Goal: Task Accomplishment & Management: Use online tool/utility

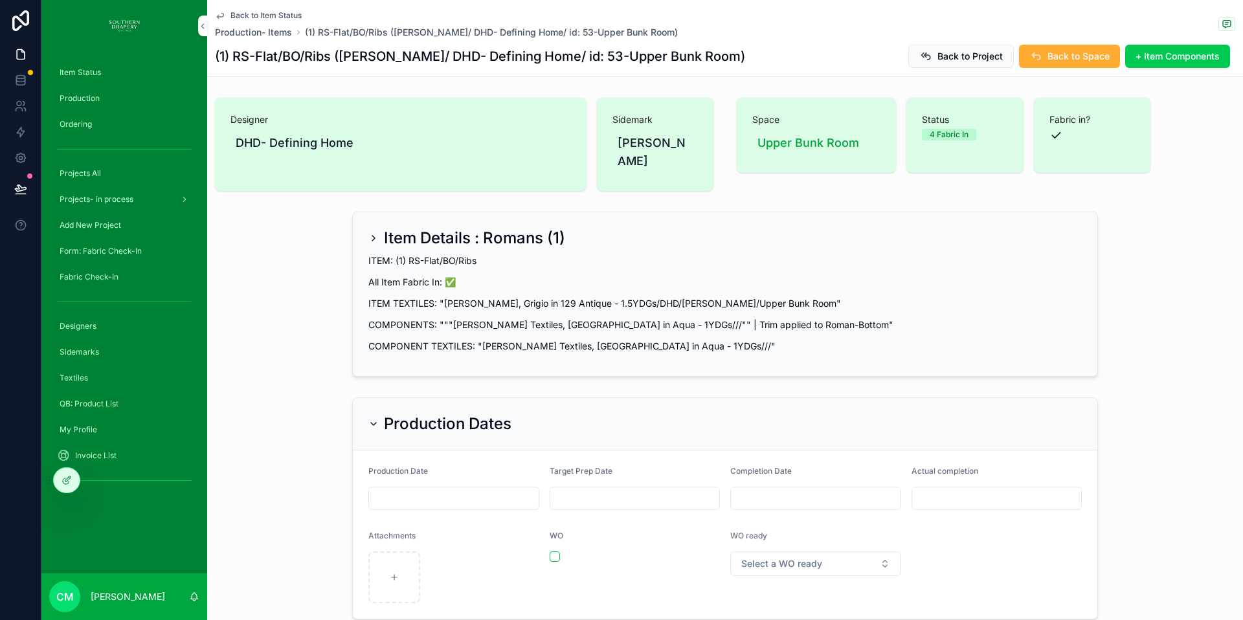
click at [76, 66] on div "Item Status" at bounding box center [124, 72] width 135 height 21
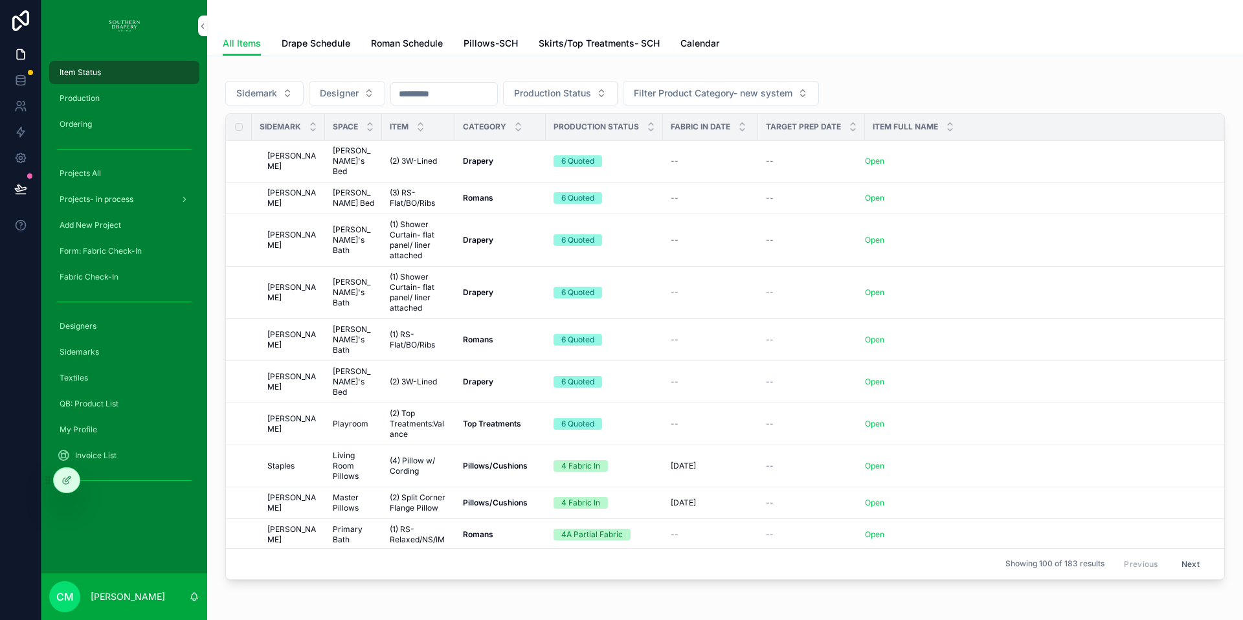
click at [72, 100] on span "Production" at bounding box center [80, 98] width 40 height 10
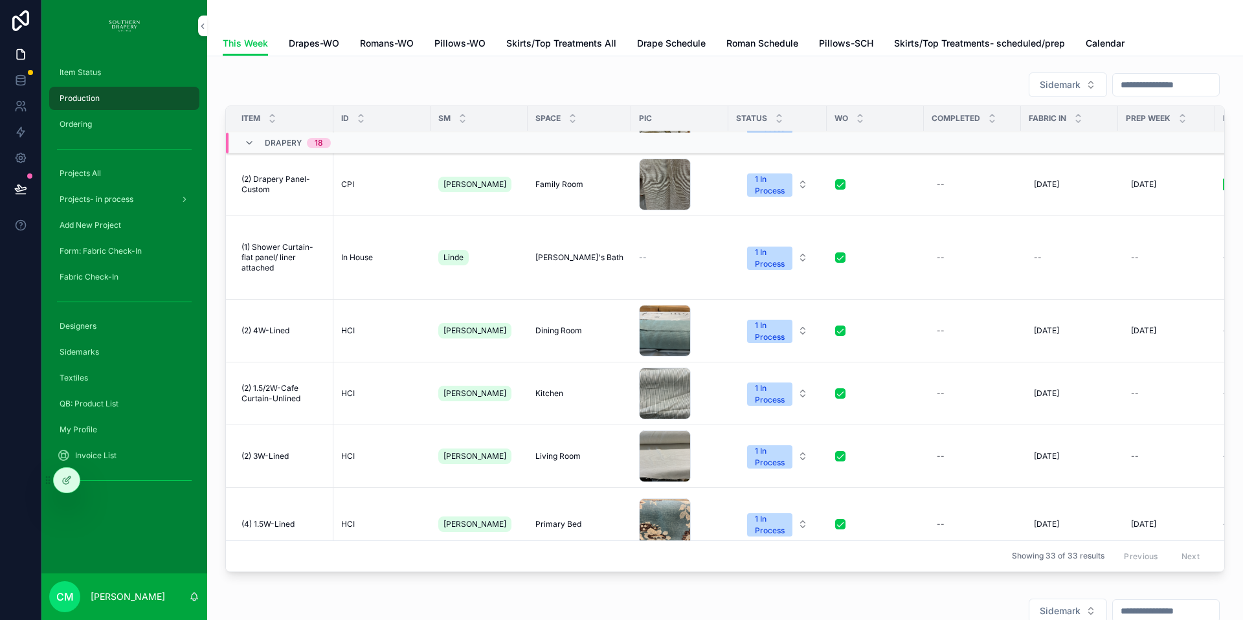
scroll to position [71, 0]
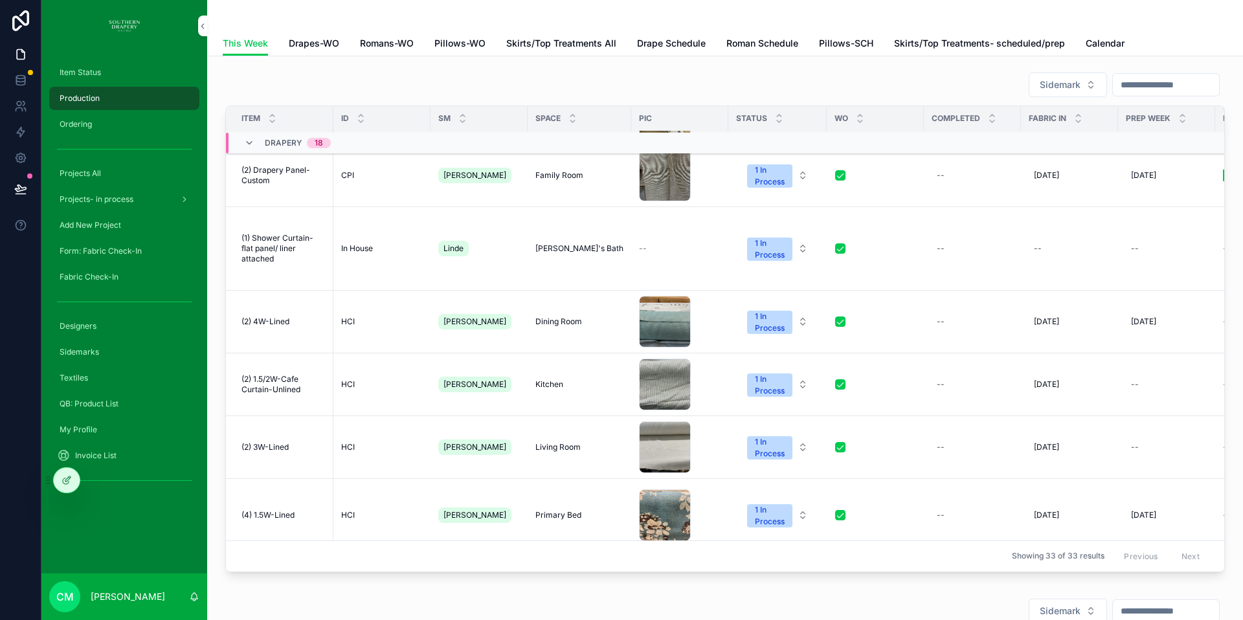
click at [939, 323] on div "--" at bounding box center [972, 321] width 82 height 21
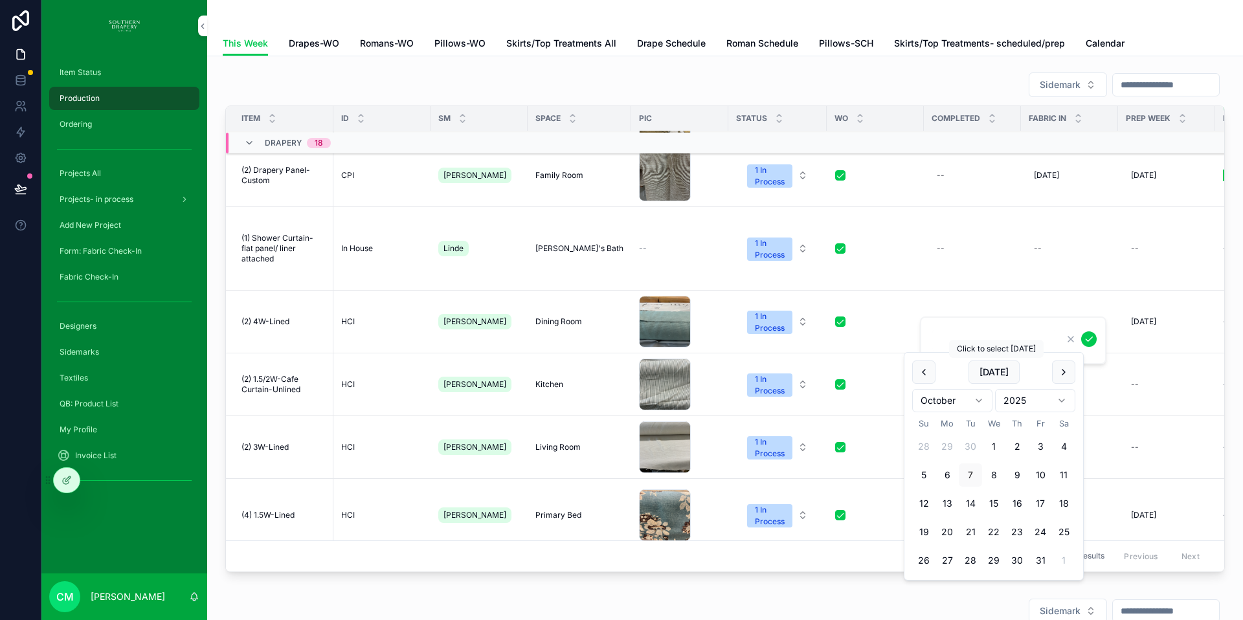
click at [992, 374] on button "[DATE]" at bounding box center [993, 372] width 51 height 23
type input "*********"
click at [1091, 338] on icon "scrollable content" at bounding box center [1088, 339] width 6 height 5
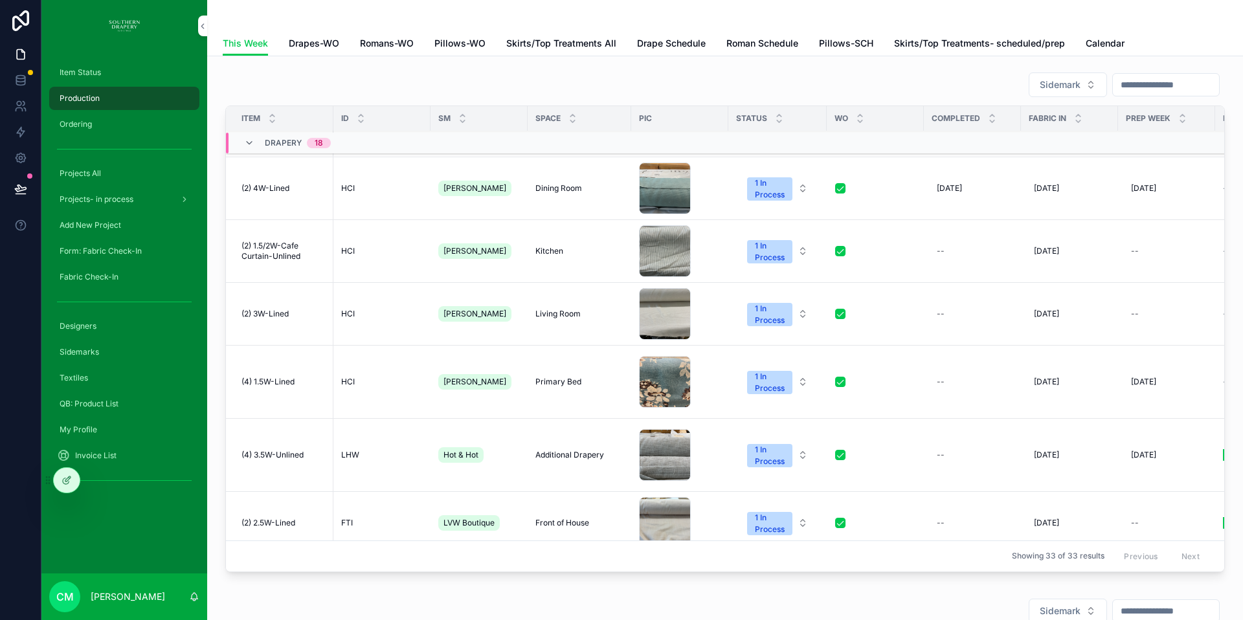
scroll to position [209, 0]
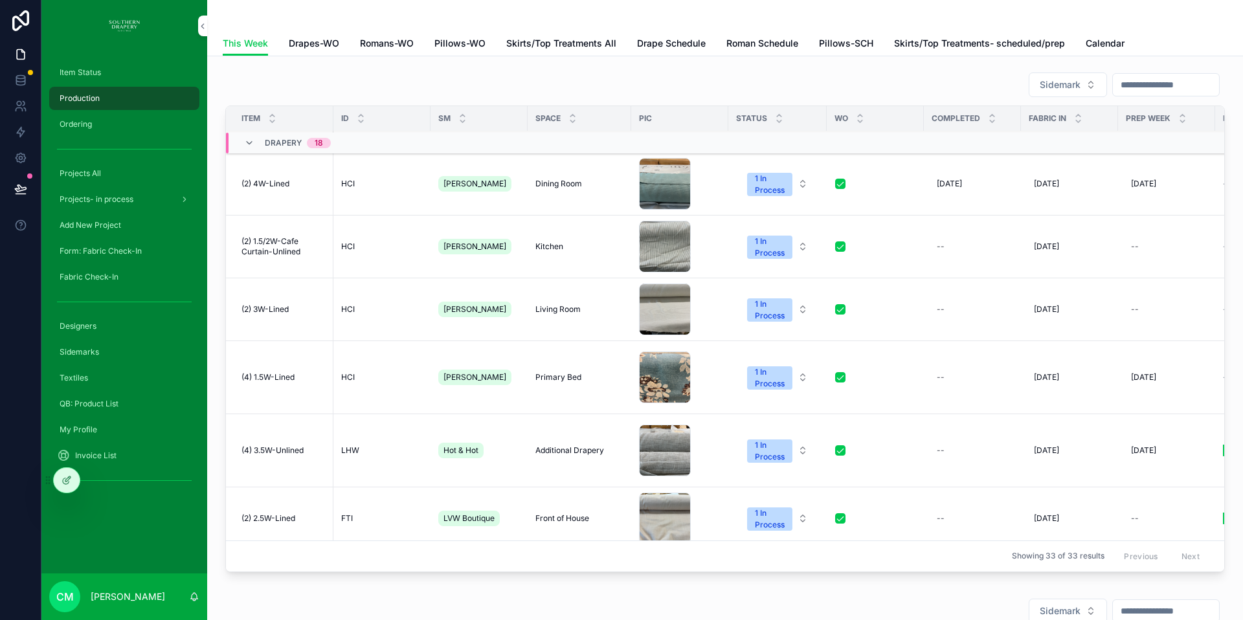
click at [942, 453] on div "--" at bounding box center [972, 450] width 82 height 21
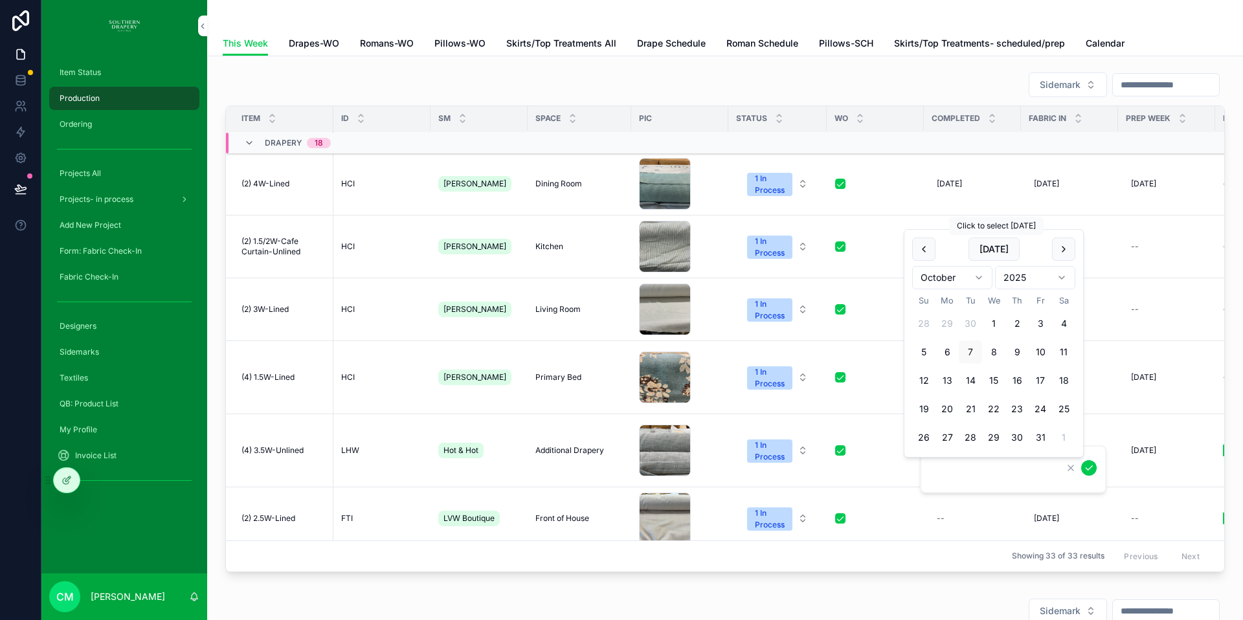
click at [993, 255] on button "[DATE]" at bounding box center [993, 249] width 51 height 23
type input "*********"
click at [1089, 471] on icon "scrollable content" at bounding box center [1089, 468] width 10 height 10
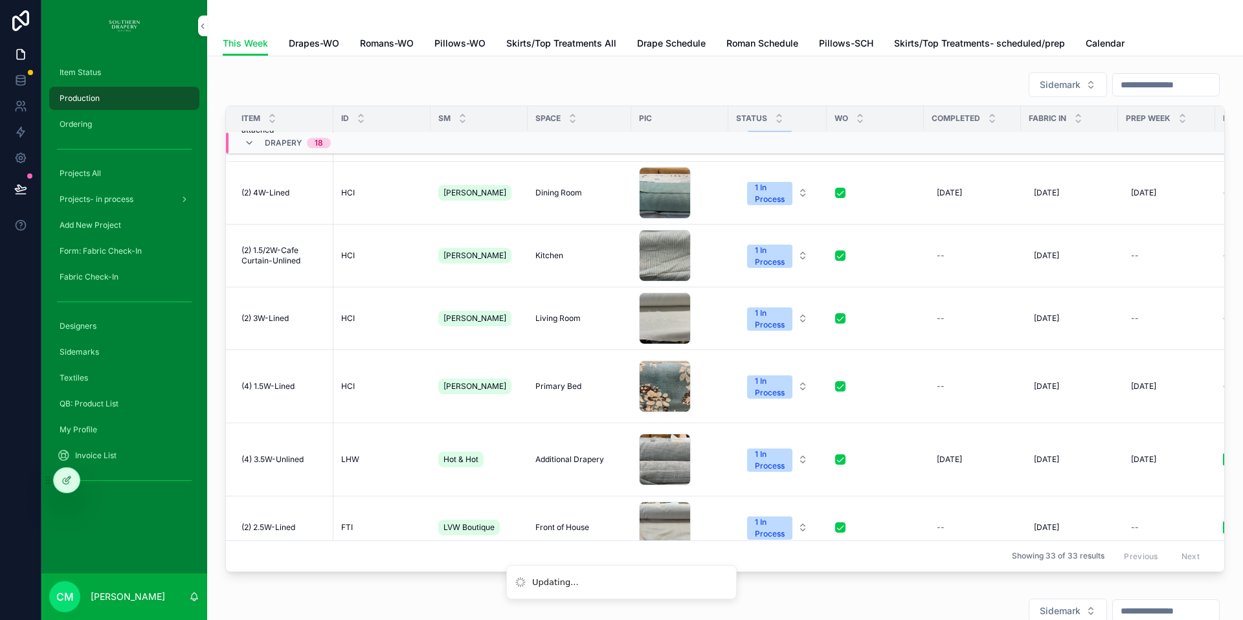
scroll to position [214, 0]
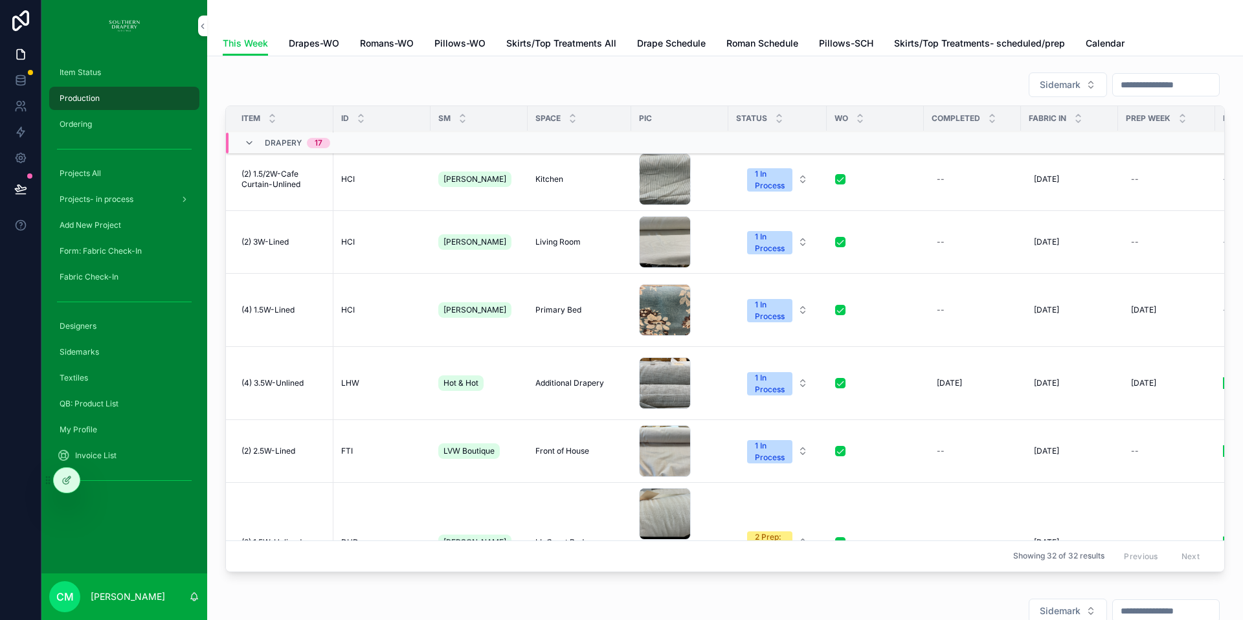
click at [949, 452] on div "--" at bounding box center [972, 451] width 82 height 21
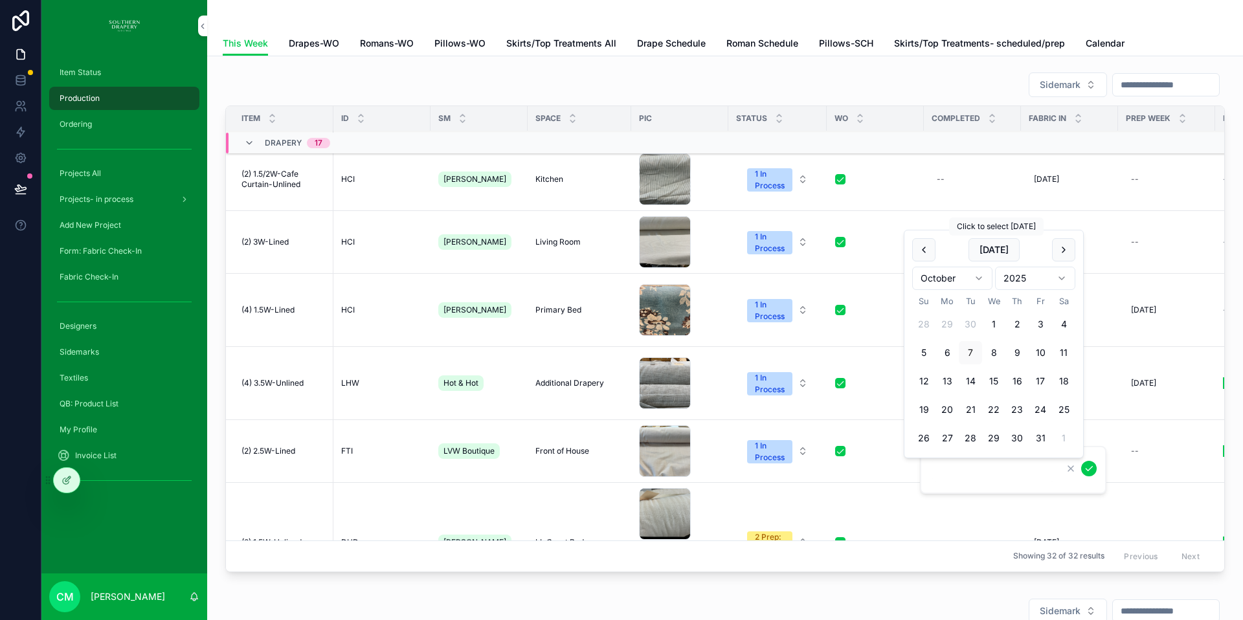
click at [997, 254] on button "[DATE]" at bounding box center [993, 249] width 51 height 23
type input "*********"
click at [1090, 469] on icon "scrollable content" at bounding box center [1089, 468] width 10 height 10
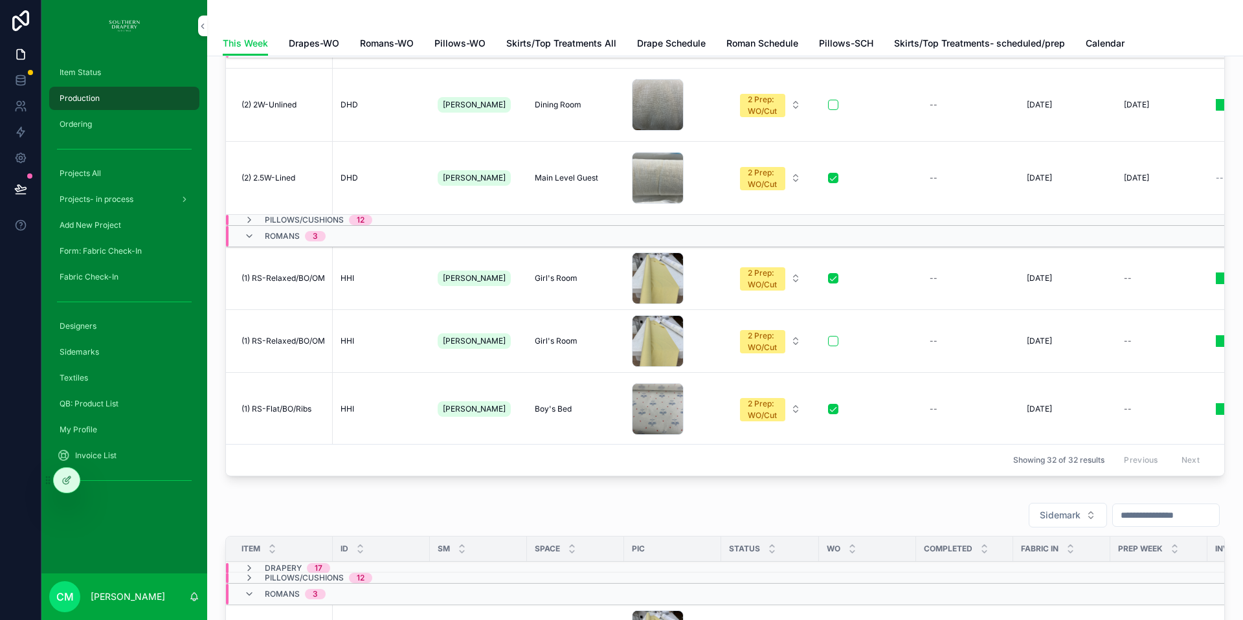
scroll to position [0, 0]
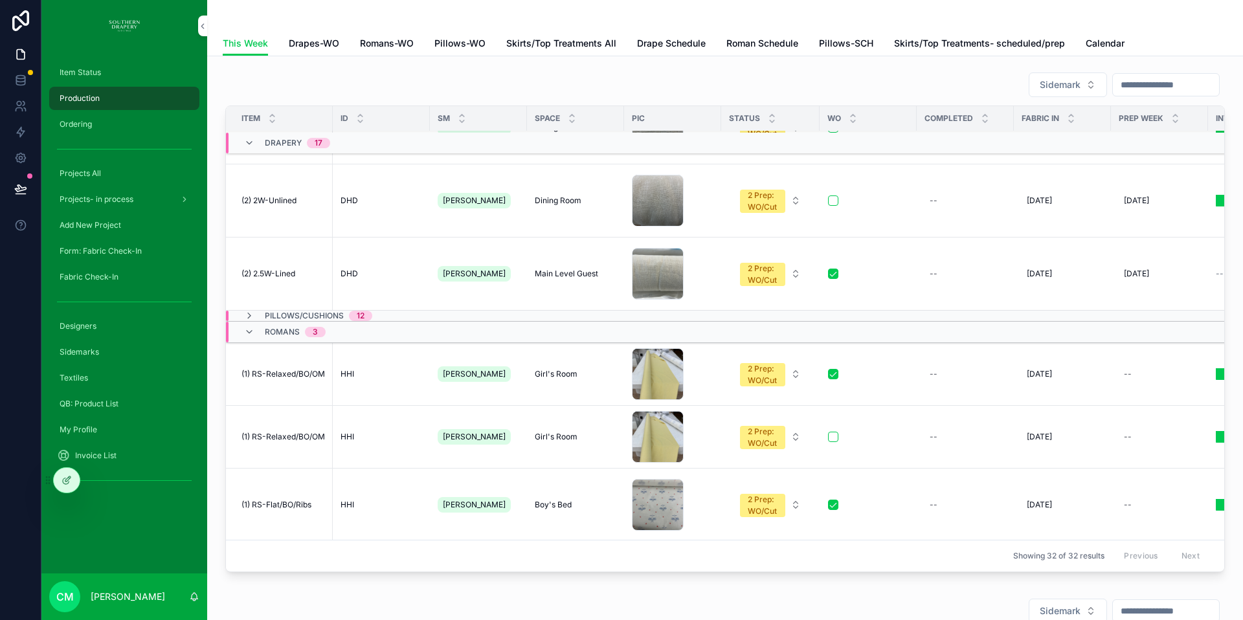
click at [72, 72] on span "Item Status" at bounding box center [80, 72] width 41 height 10
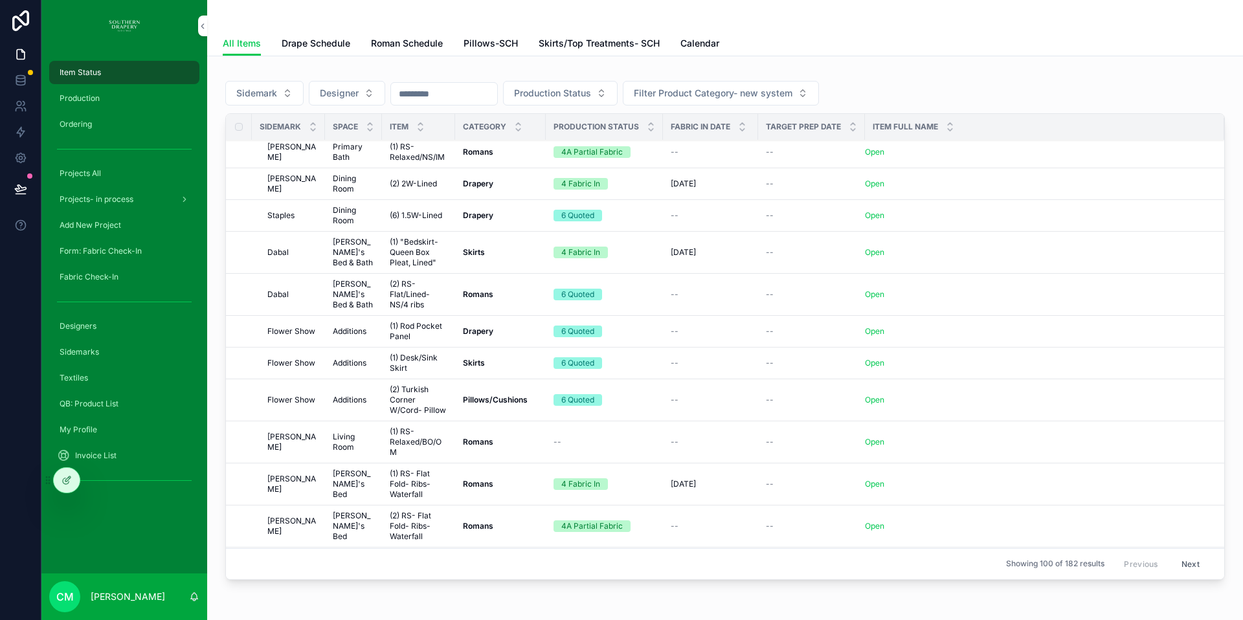
scroll to position [392, 0]
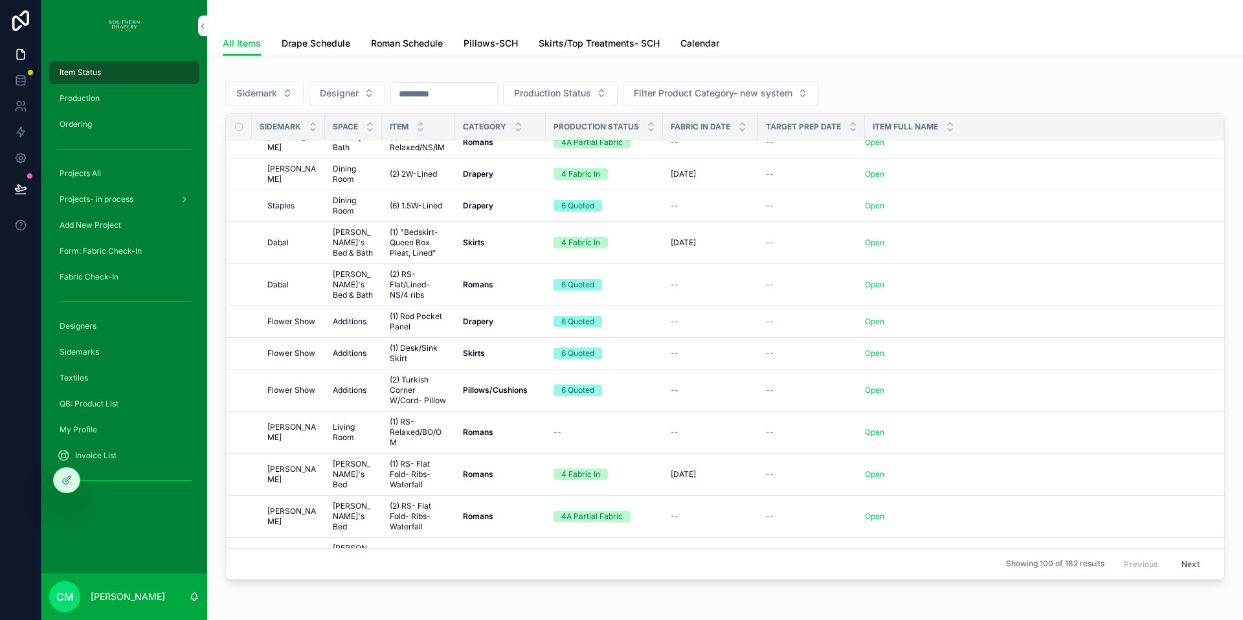
click at [577, 427] on div "--" at bounding box center [604, 432] width 102 height 10
click at [415, 417] on span "(1) RS-Relaxed/BO/OM" at bounding box center [419, 432] width 58 height 31
click at [405, 46] on span "Roman Schedule" at bounding box center [407, 43] width 72 height 13
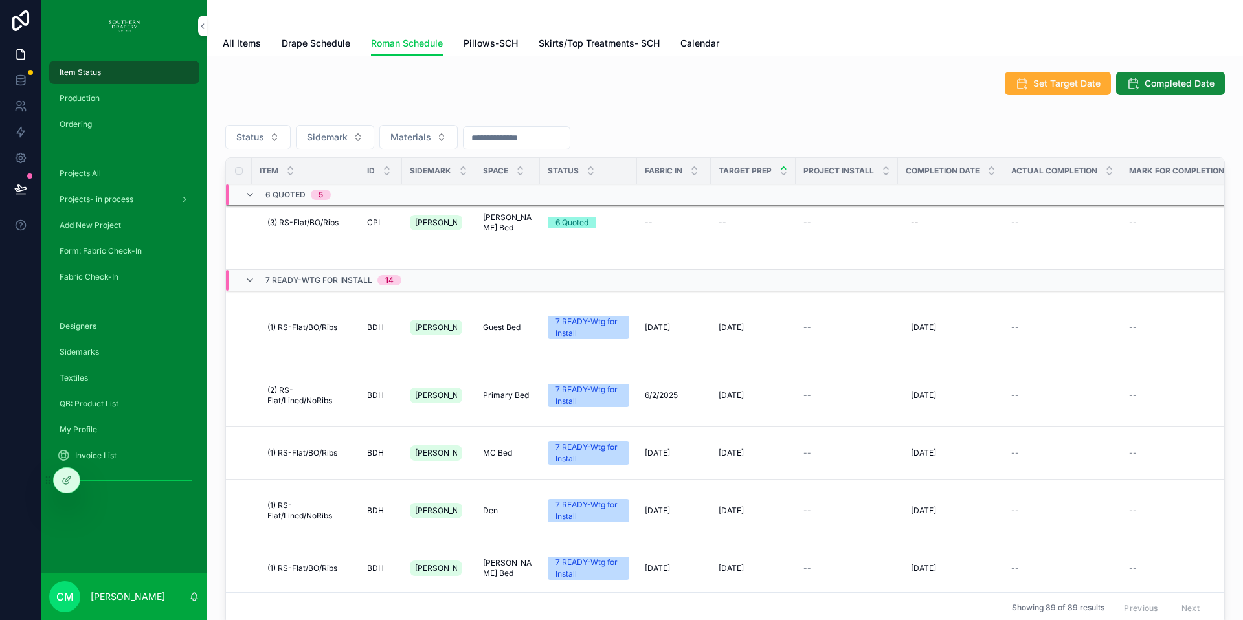
scroll to position [944, 0]
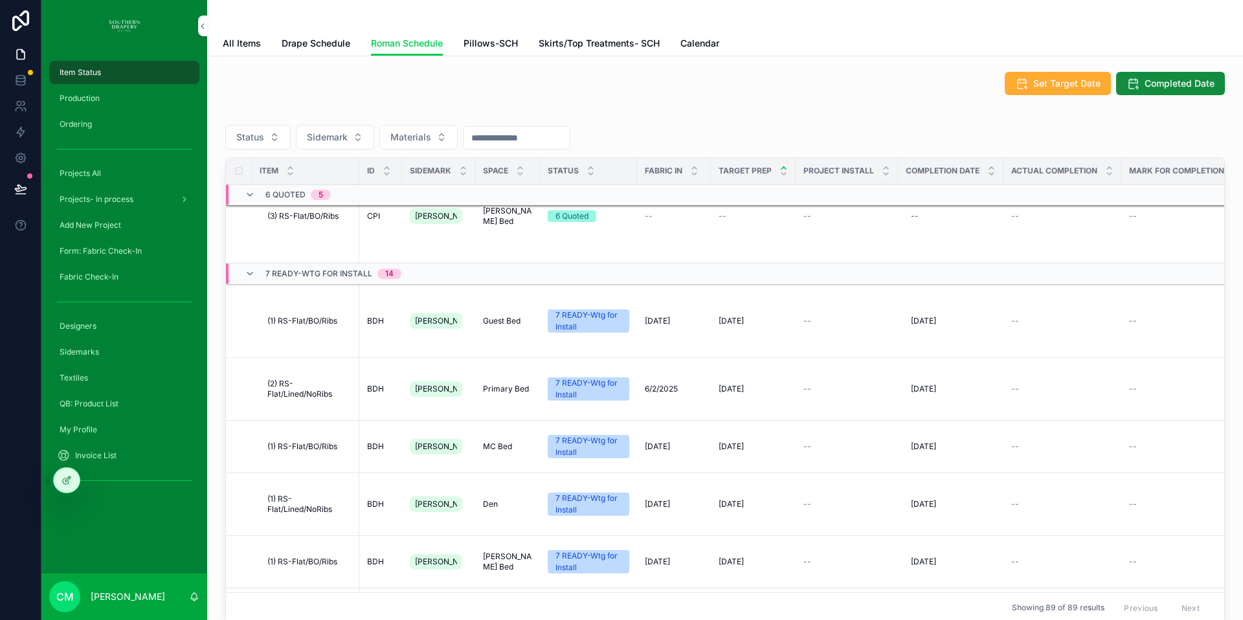
click at [252, 269] on icon "scrollable content" at bounding box center [250, 274] width 10 height 10
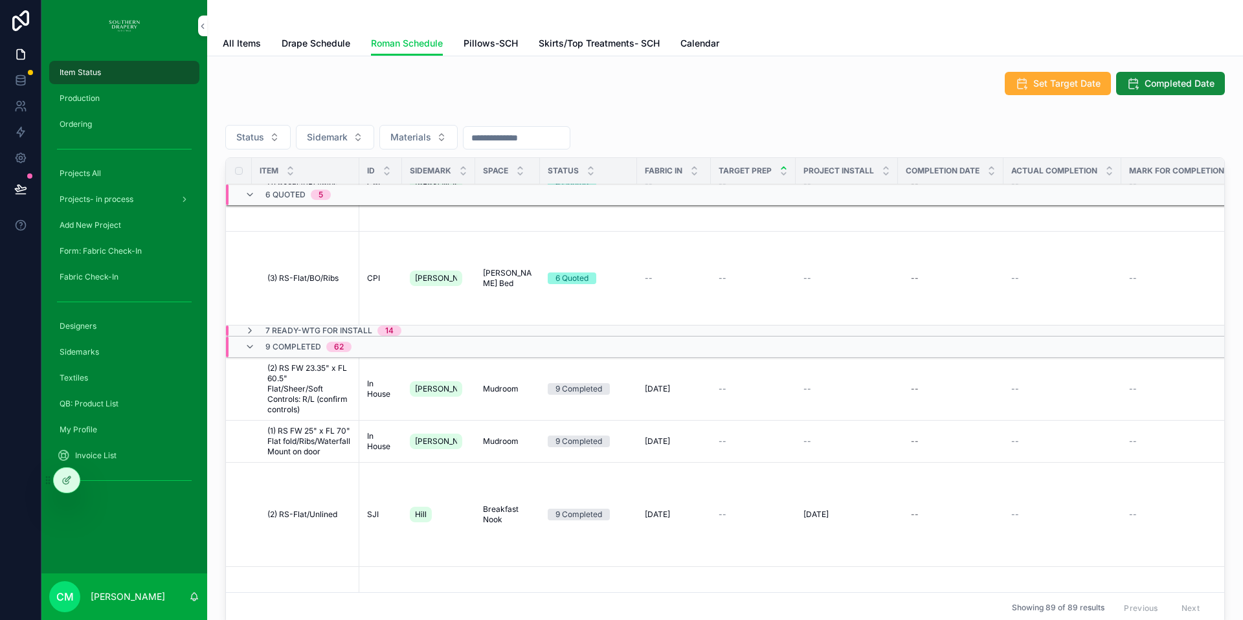
scroll to position [887, 0]
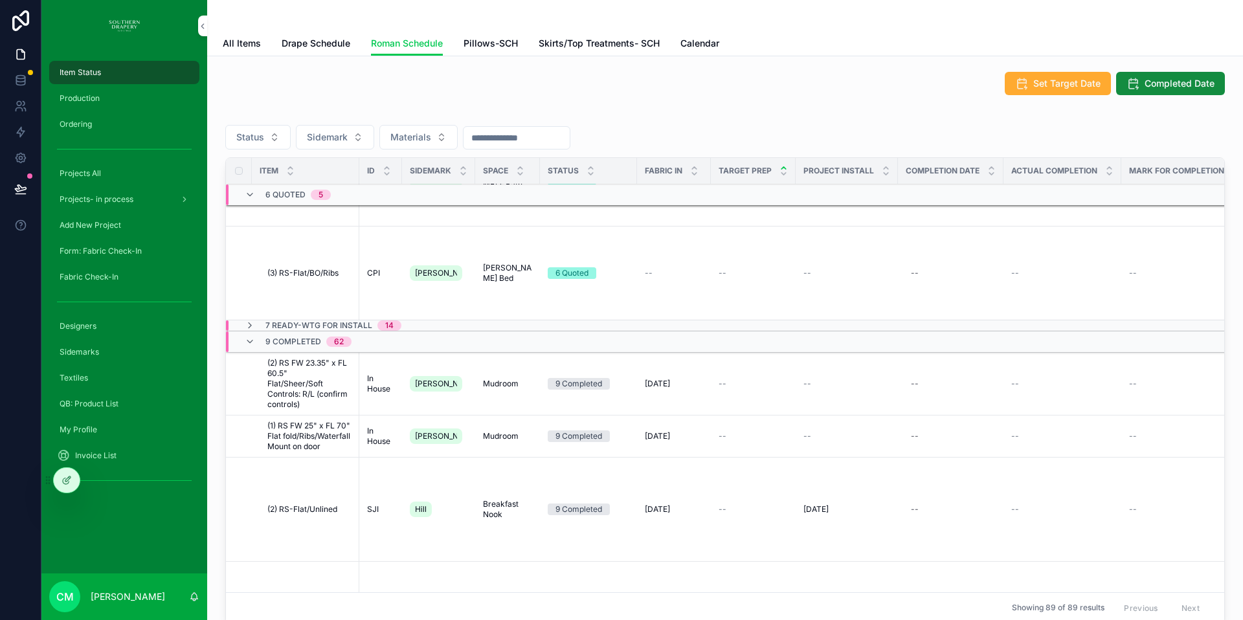
click at [250, 337] on icon "scrollable content" at bounding box center [250, 342] width 10 height 10
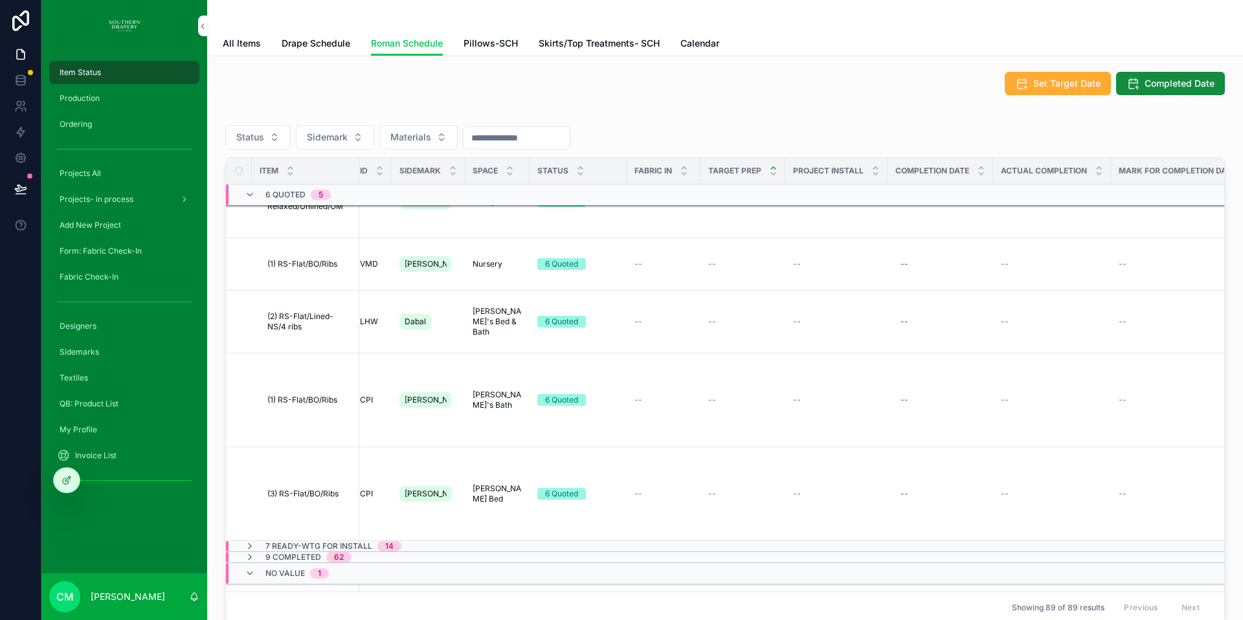
scroll to position [648, 12]
click at [320, 605] on span "(1) RS-Relaxed/BO/OM" at bounding box center [308, 610] width 83 height 10
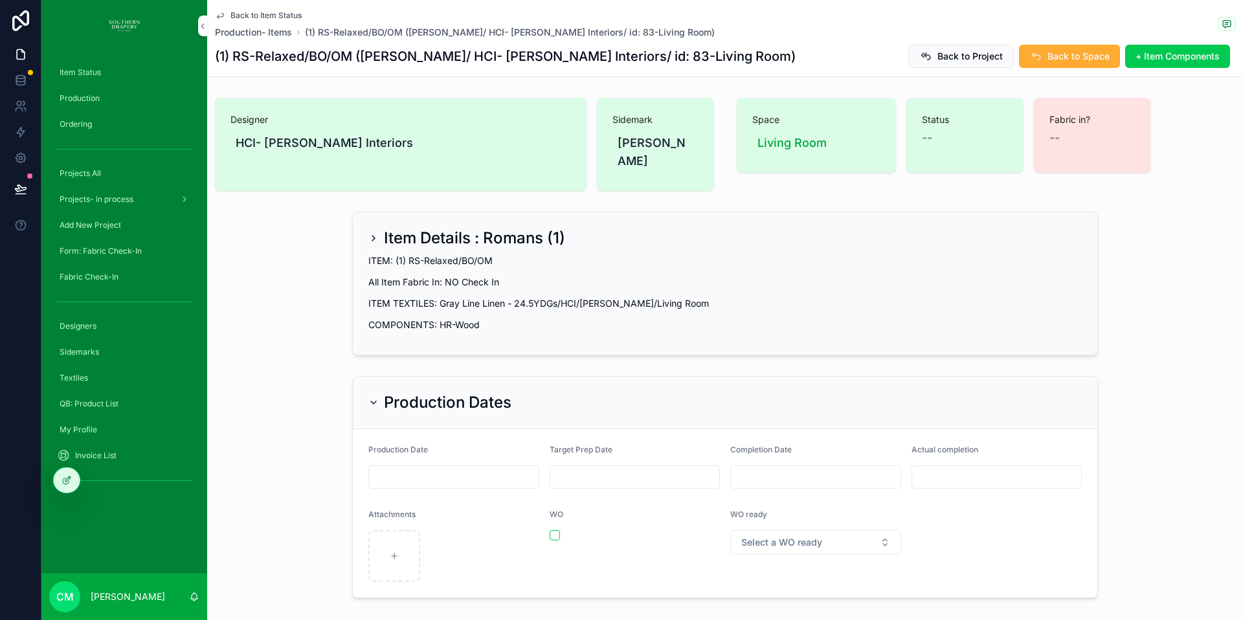
click at [498, 468] on input "scrollable content" at bounding box center [454, 477] width 170 height 18
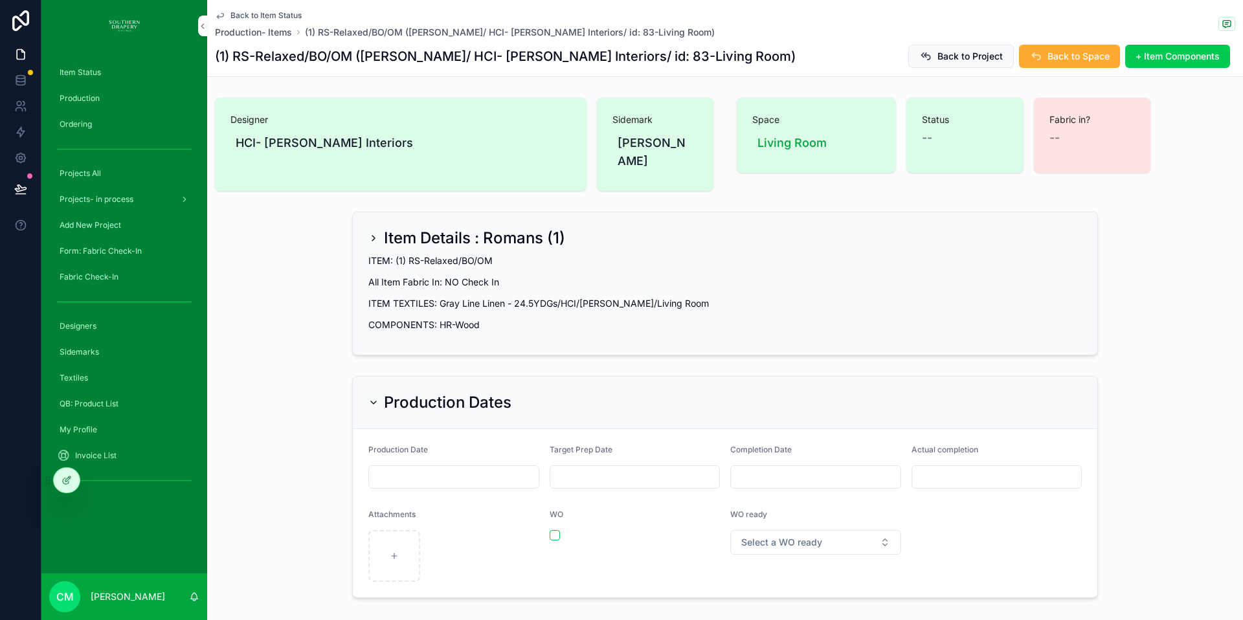
click at [929, 148] on div "Status --" at bounding box center [964, 135] width 117 height 75
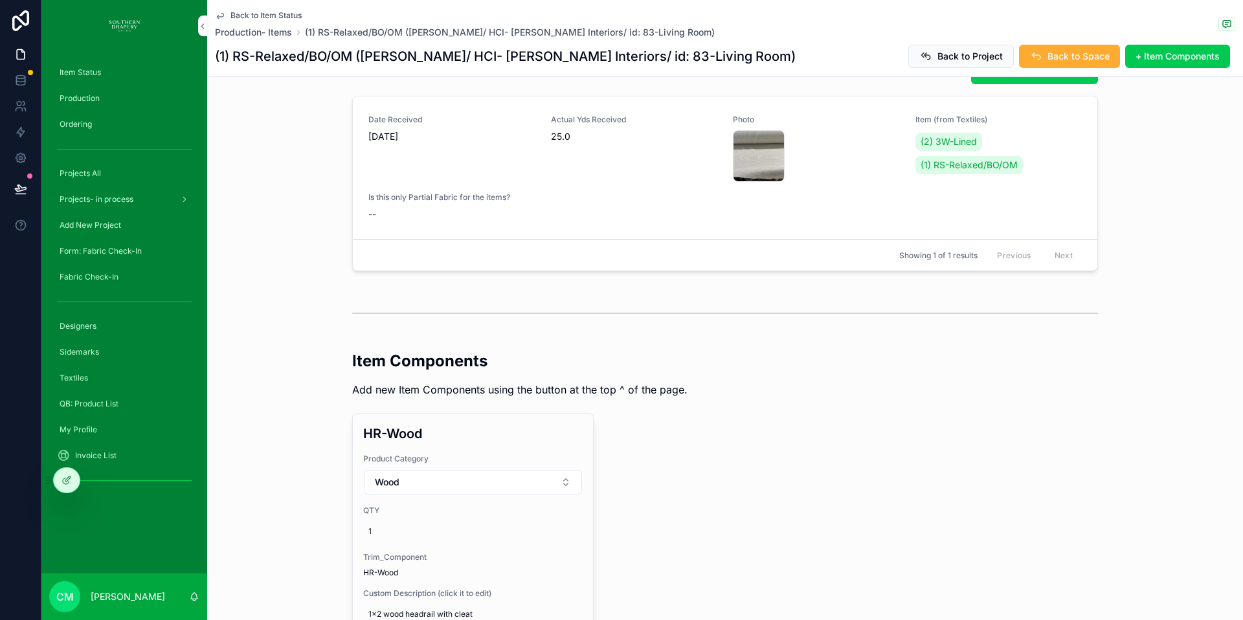
scroll to position [820, 0]
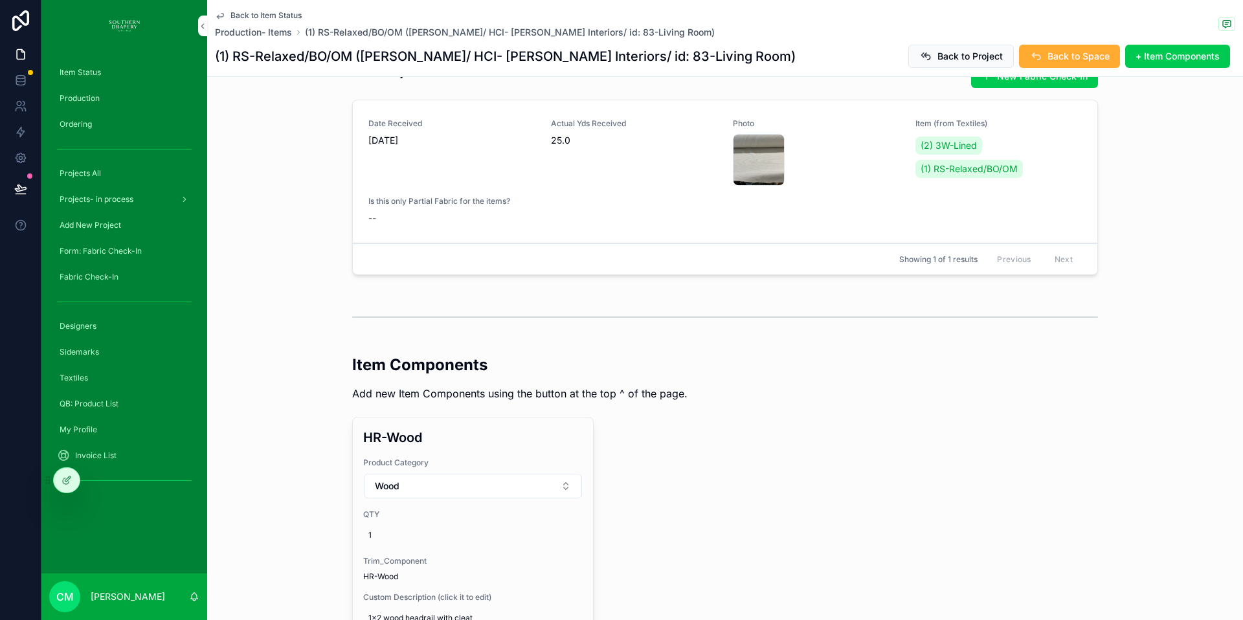
click at [965, 162] on span "(1) RS-Relaxed/BO/OM" at bounding box center [968, 168] width 97 height 13
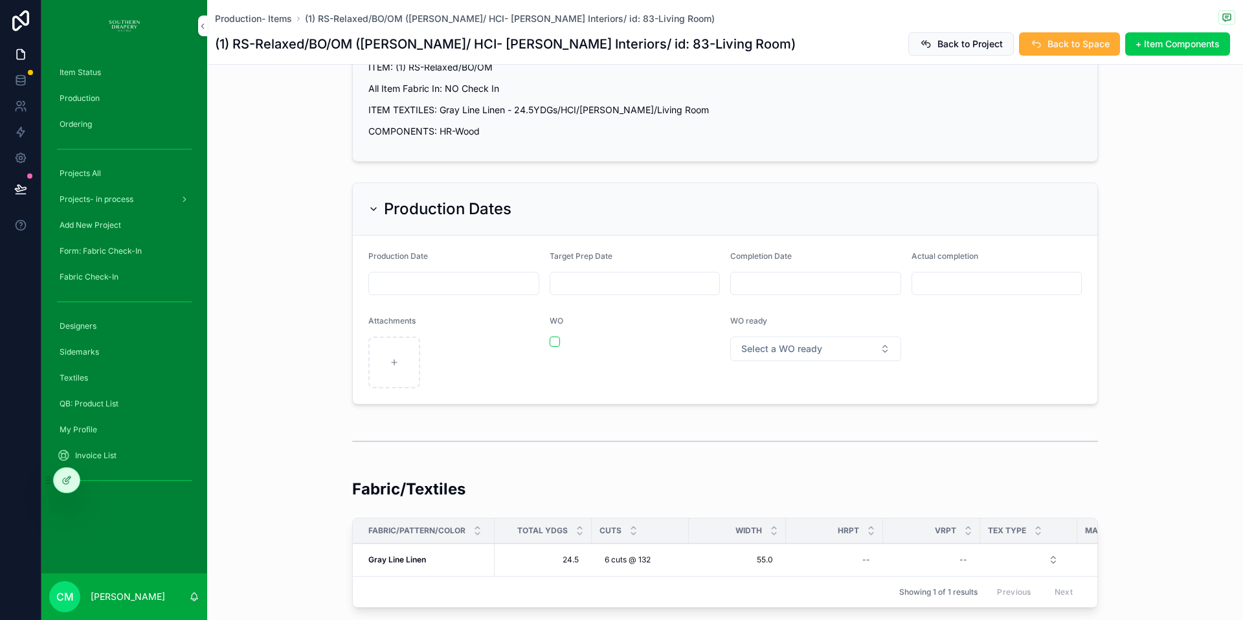
scroll to position [162, 0]
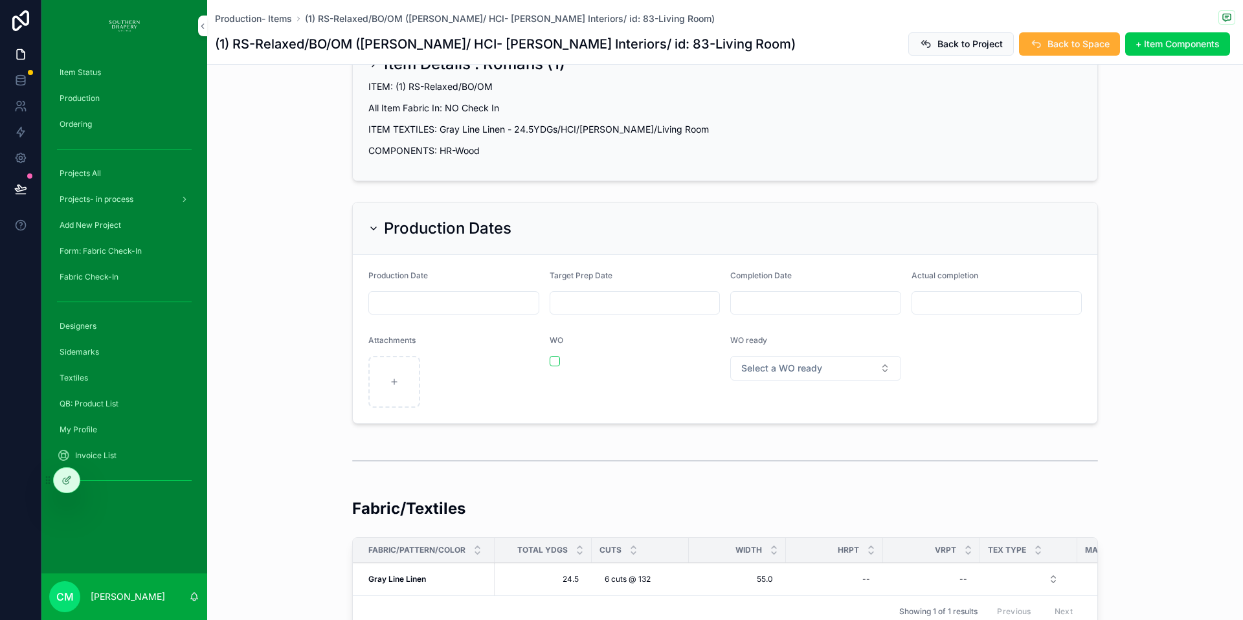
click at [621, 294] on input "scrollable content" at bounding box center [635, 303] width 170 height 18
click at [639, 315] on button "[DATE]" at bounding box center [630, 316] width 51 height 23
type input "*********"
click at [687, 203] on div "Production Dates" at bounding box center [725, 229] width 744 height 52
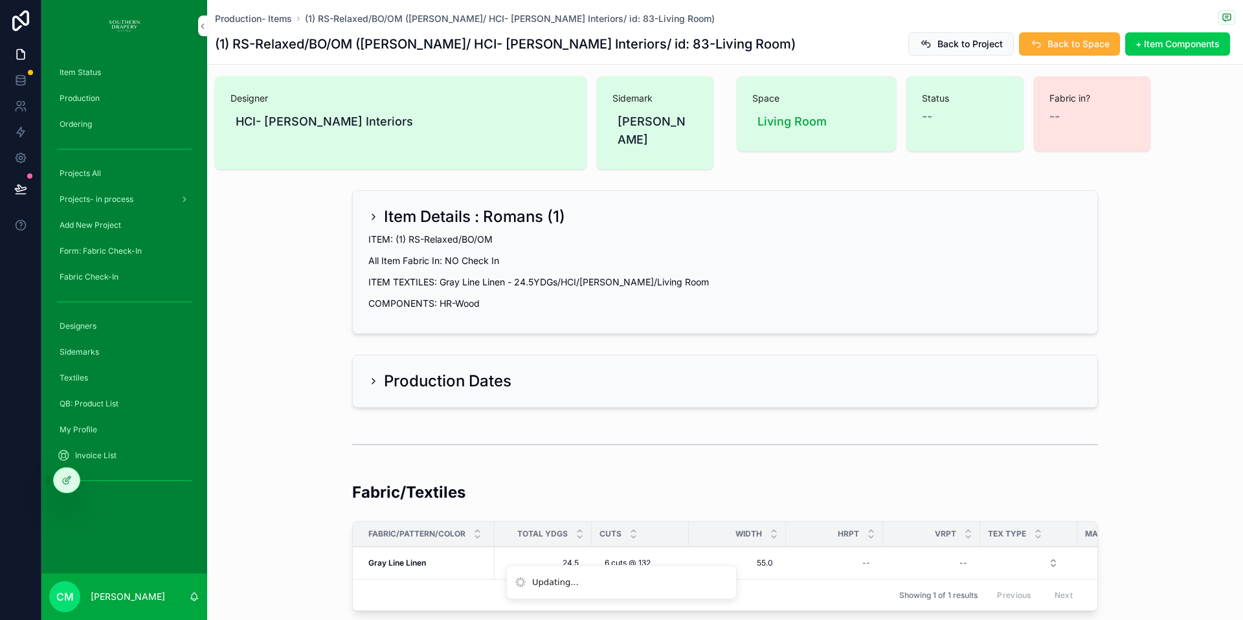
scroll to position [0, 0]
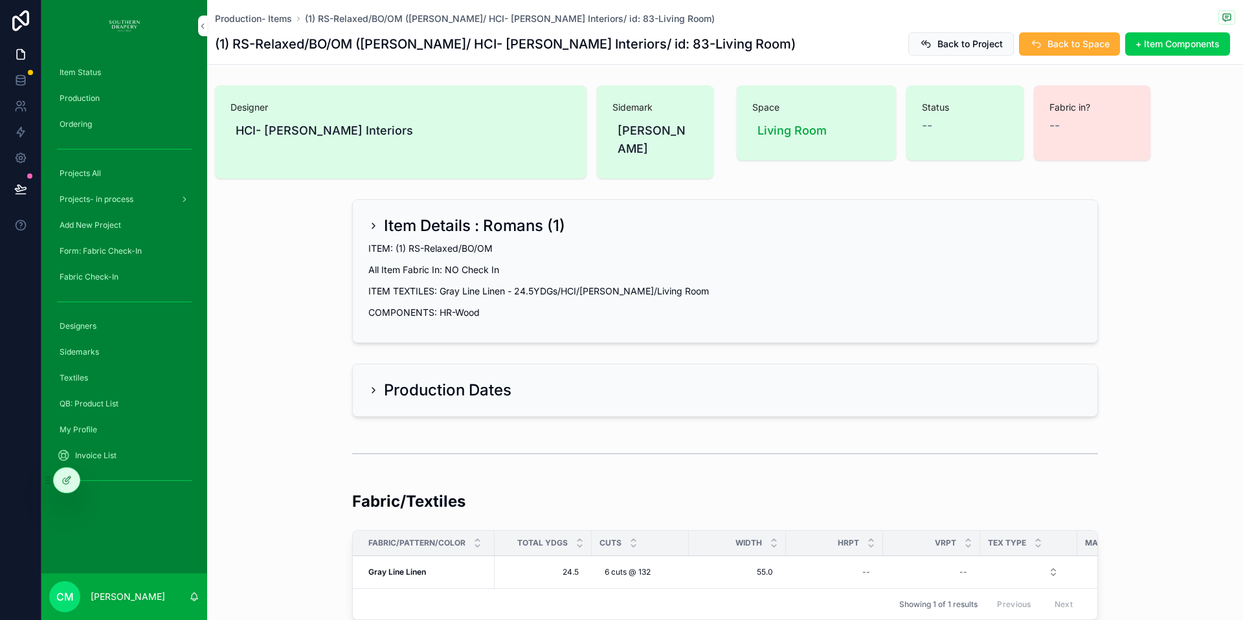
click at [937, 119] on div "--" at bounding box center [965, 126] width 86 height 18
click at [85, 77] on span "Item Status" at bounding box center [80, 72] width 41 height 10
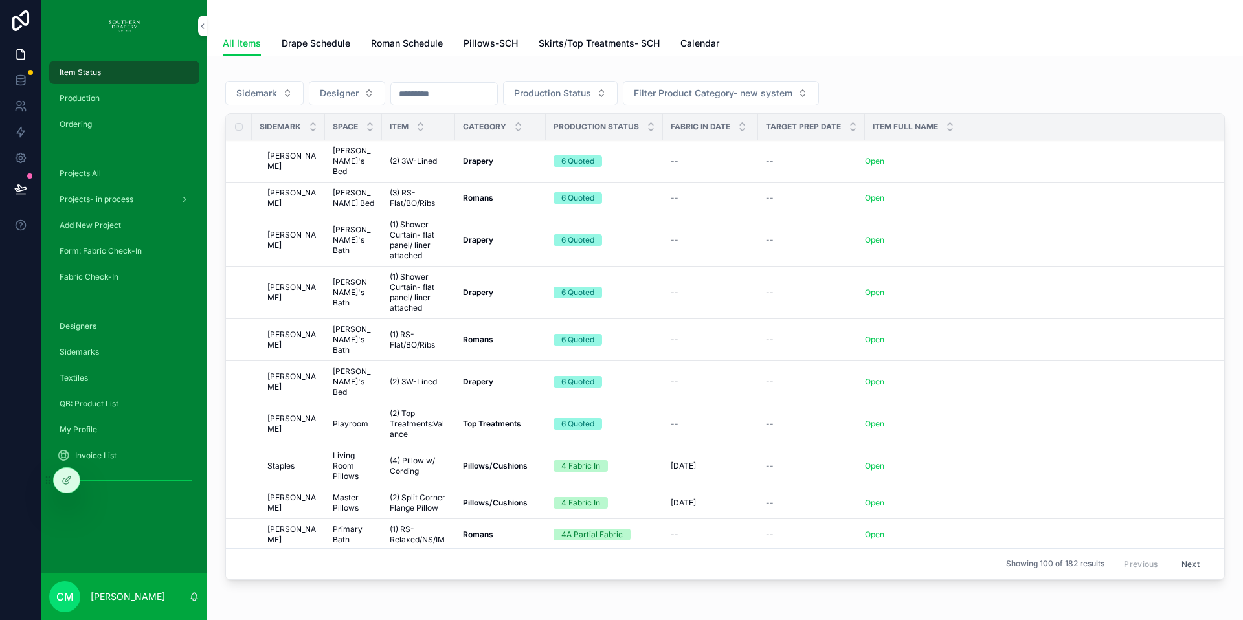
click at [414, 42] on span "Roman Schedule" at bounding box center [407, 43] width 72 height 13
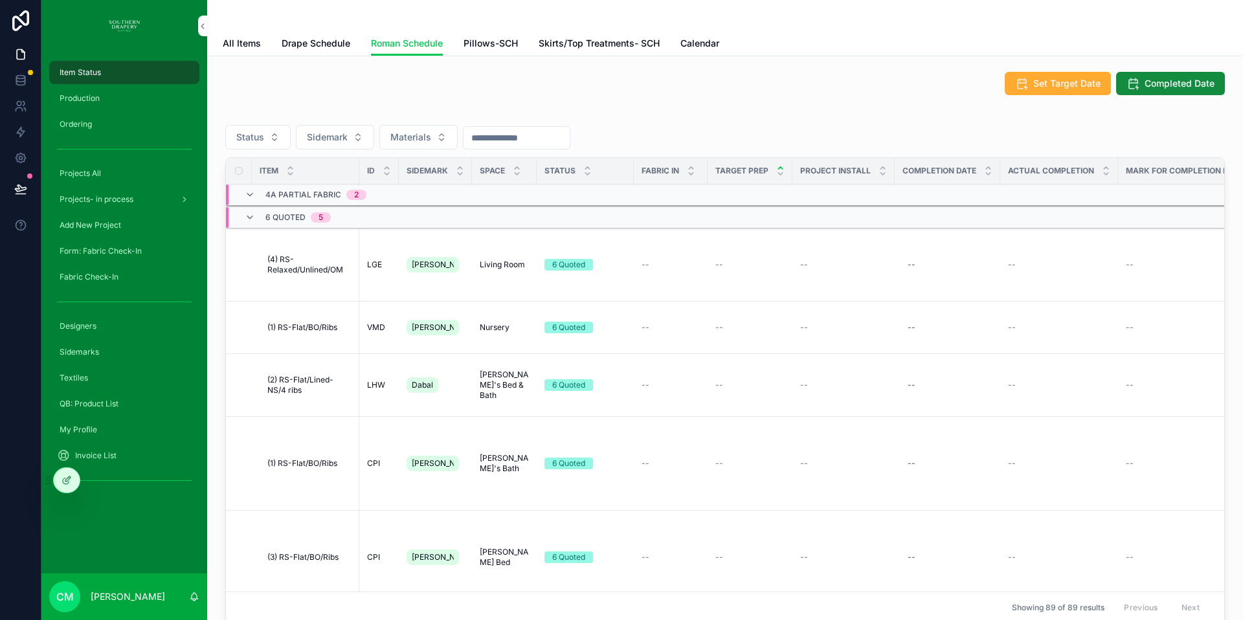
scroll to position [586, 0]
click at [338, 140] on span "Sidemark" at bounding box center [327, 137] width 41 height 13
type input "******"
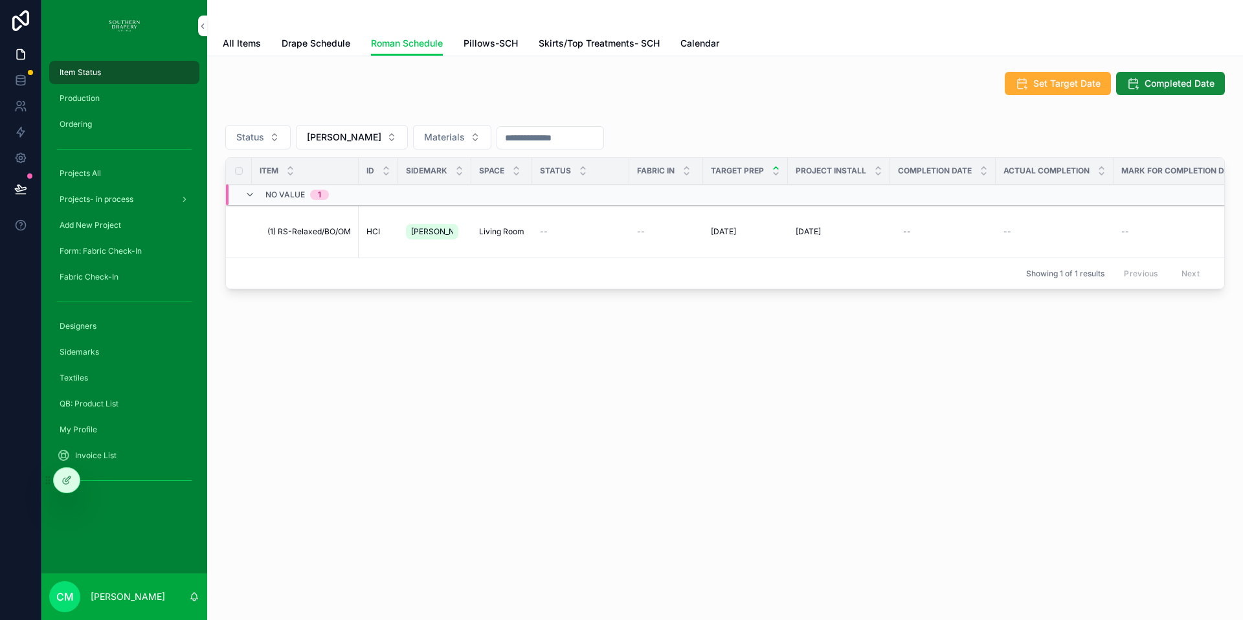
click at [555, 232] on div "--" at bounding box center [581, 232] width 82 height 10
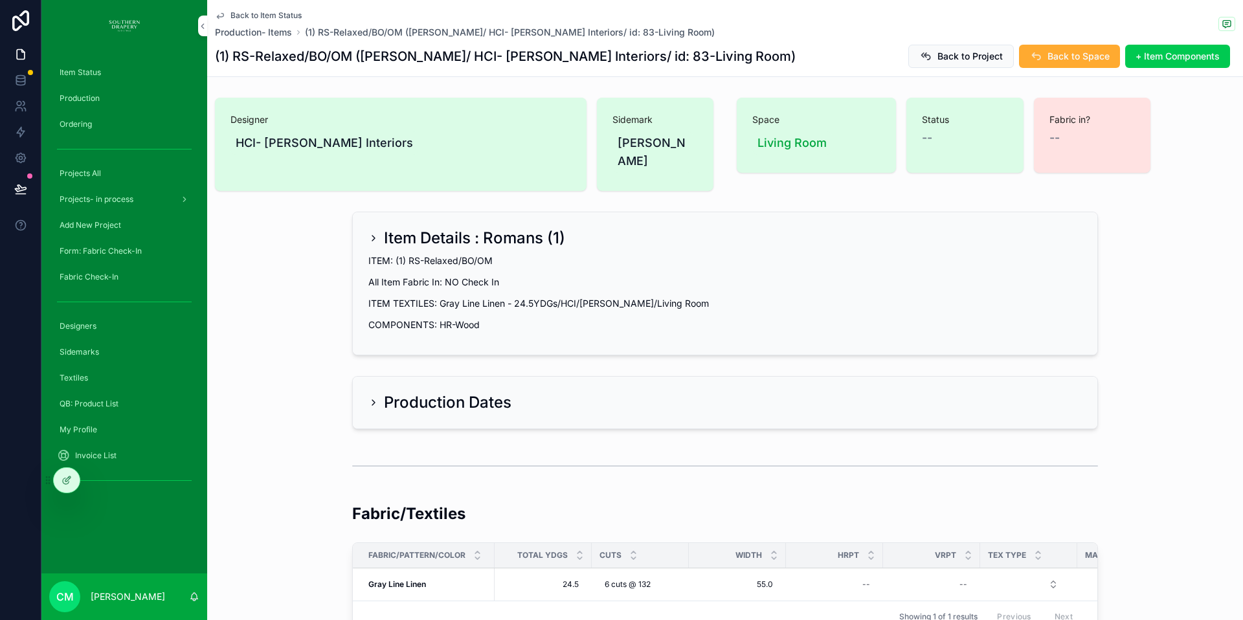
click at [233, 14] on span "Back to Item Status" at bounding box center [265, 15] width 71 height 10
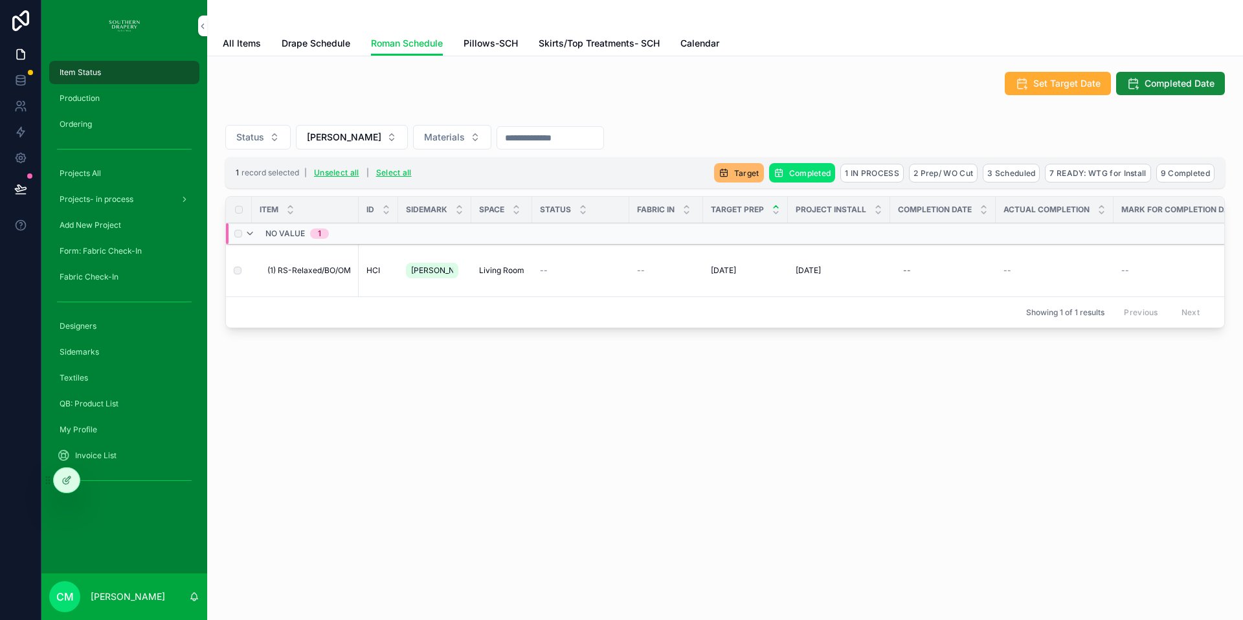
click at [0, 0] on span "2 Prep/ WO Cut" at bounding box center [0, 0] width 0 height 0
click at [85, 97] on span "Production" at bounding box center [80, 98] width 40 height 10
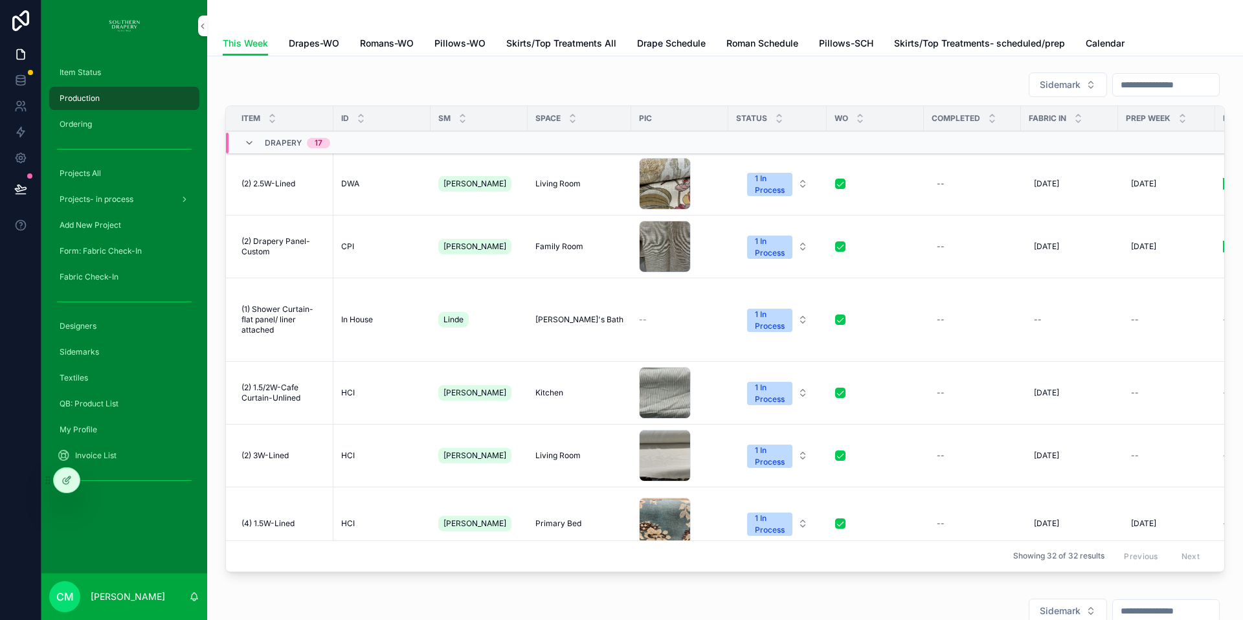
click at [396, 41] on span "Romans-WO" at bounding box center [387, 43] width 54 height 13
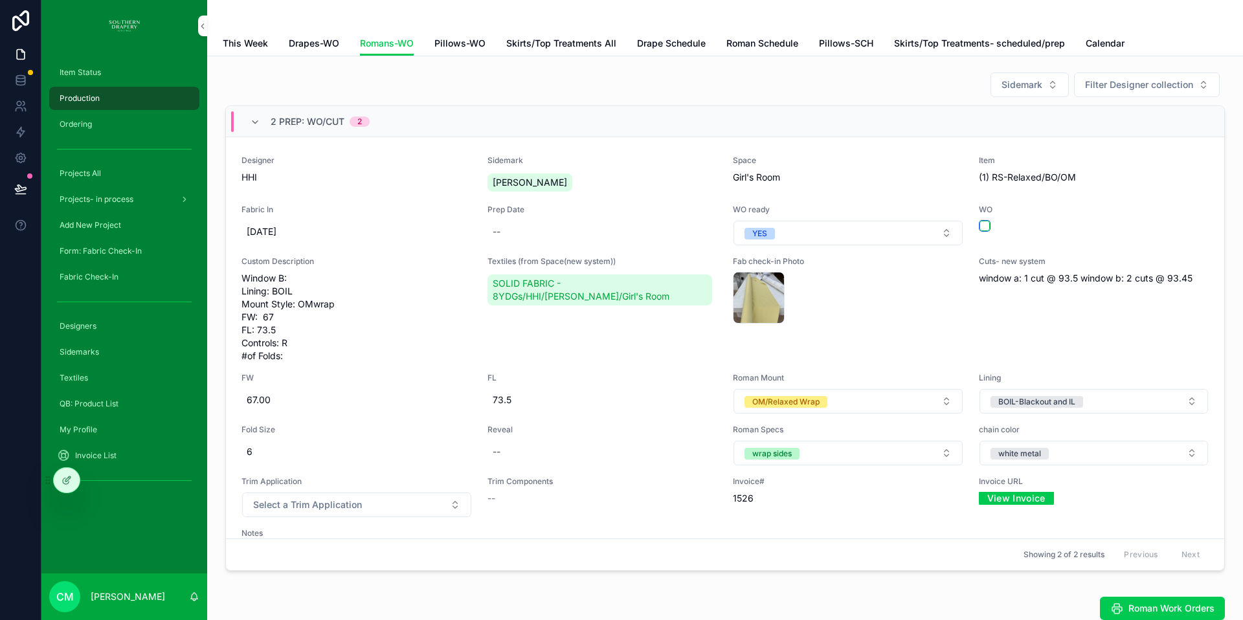
click at [979, 228] on button "scrollable content" at bounding box center [984, 226] width 10 height 10
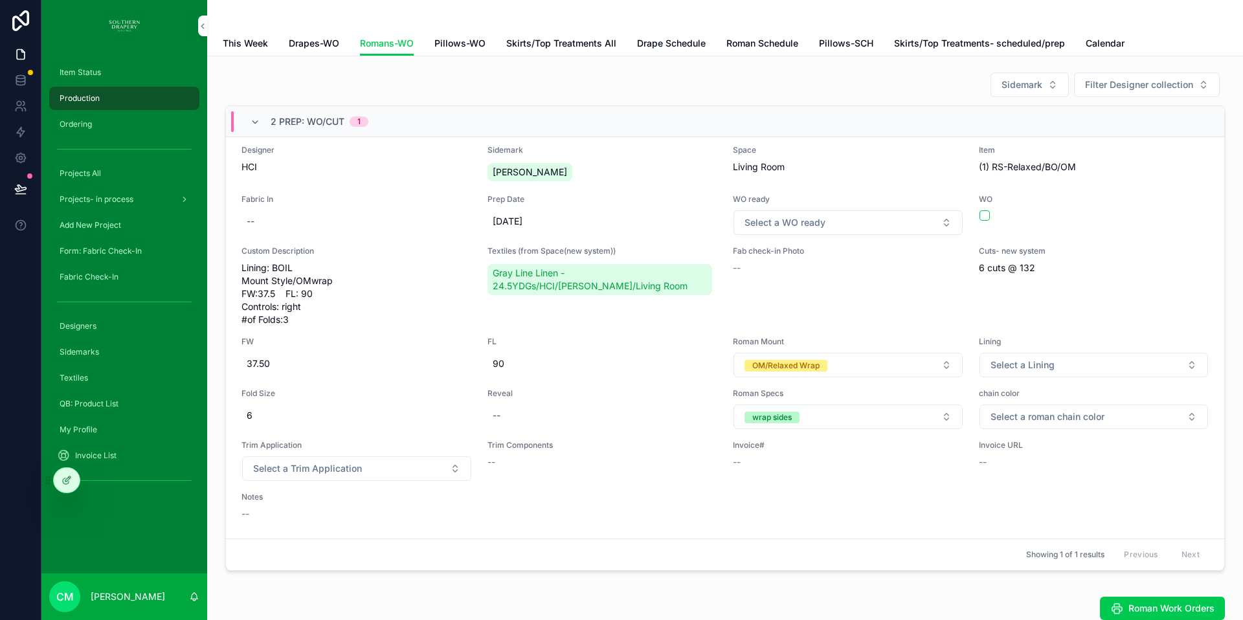
scroll to position [10, 0]
click at [1106, 364] on button "Select a Lining" at bounding box center [1093, 365] width 229 height 25
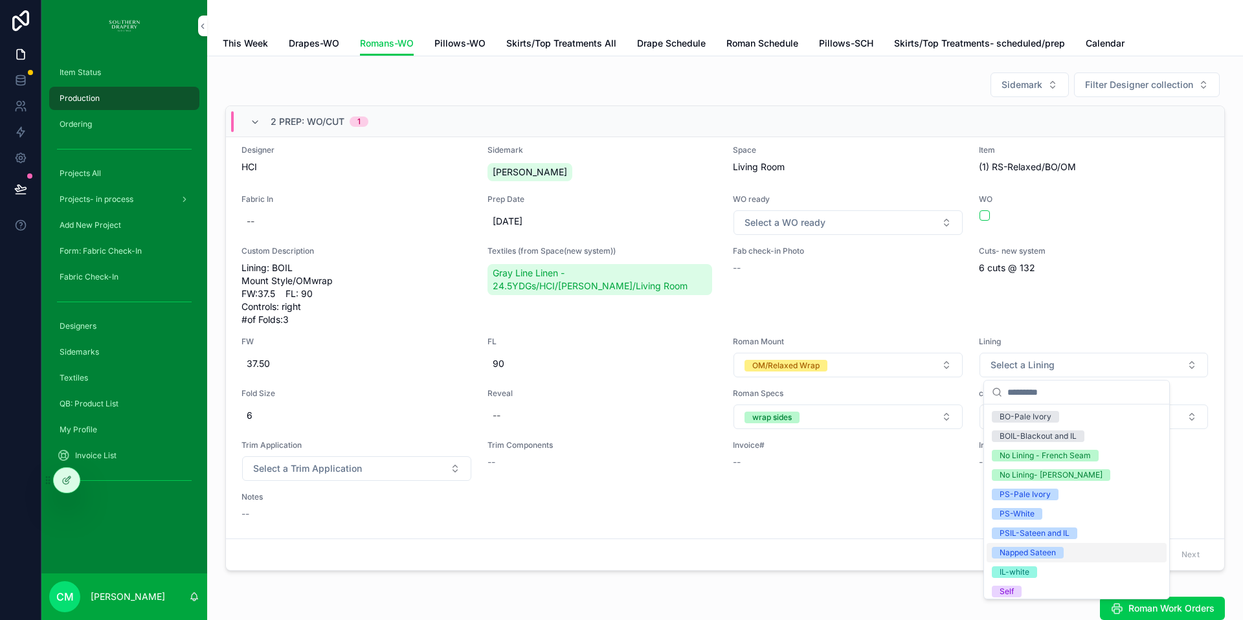
click at [1047, 553] on div "Napped Sateen" at bounding box center [1027, 553] width 56 height 12
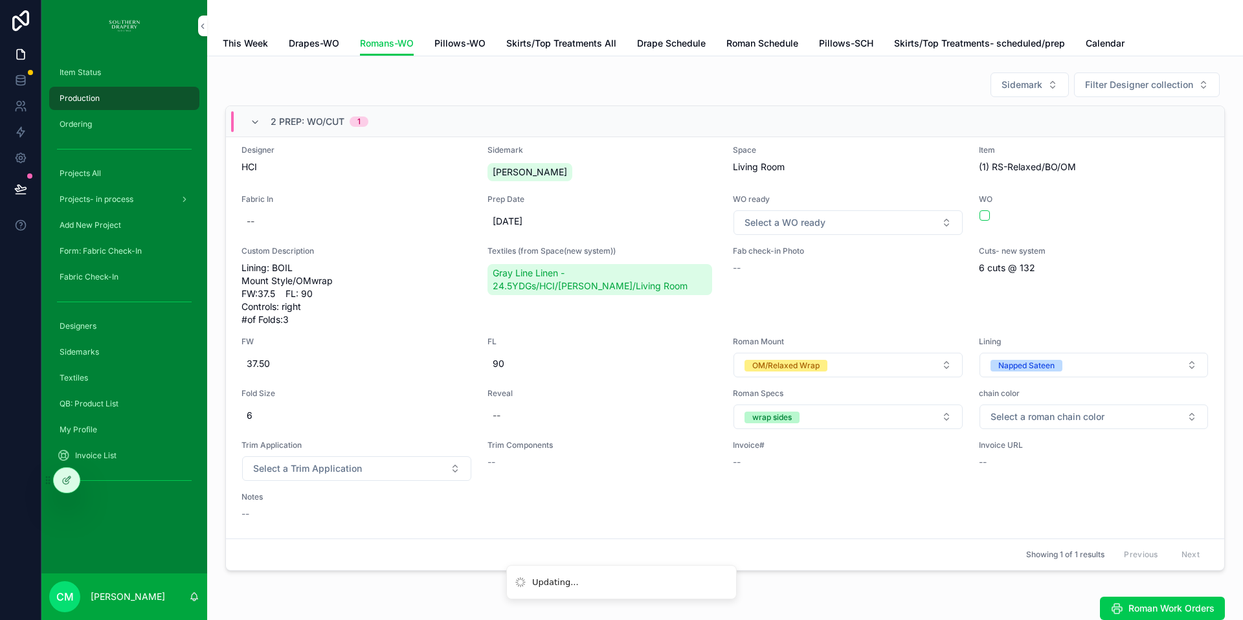
scroll to position [0, 0]
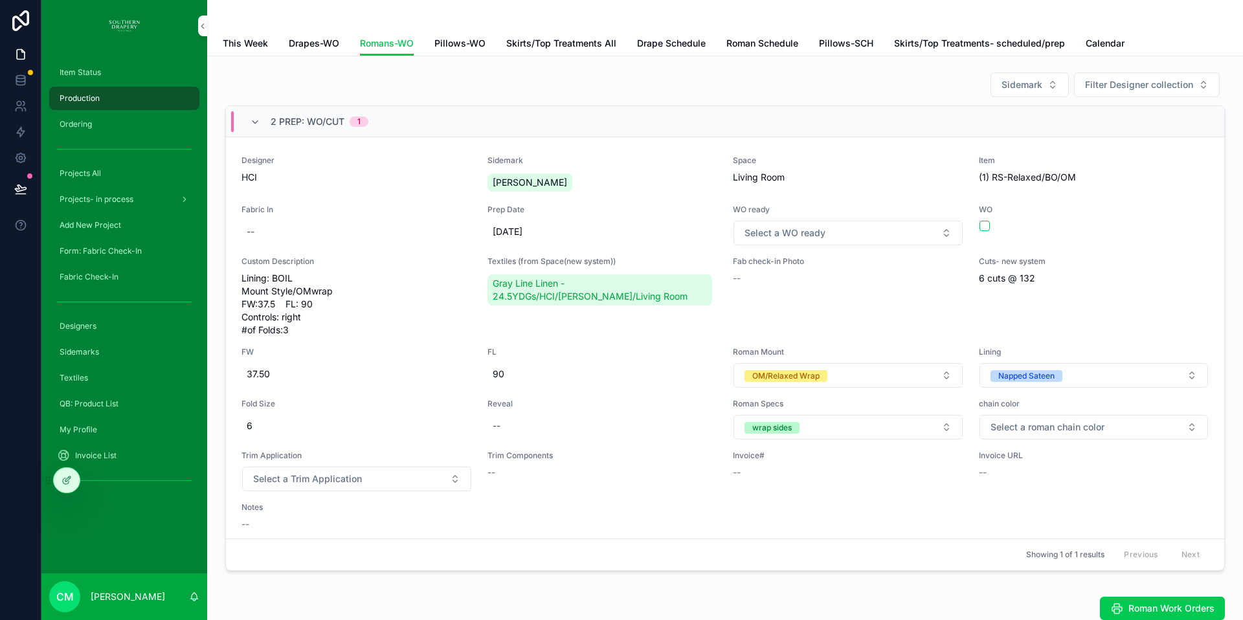
click at [1111, 427] on button "Select a roman chain color" at bounding box center [1093, 427] width 229 height 25
click at [1018, 247] on div "Antique Brass" at bounding box center [1024, 244] width 50 height 12
click at [1077, 427] on button "Antique Brass" at bounding box center [1093, 427] width 229 height 25
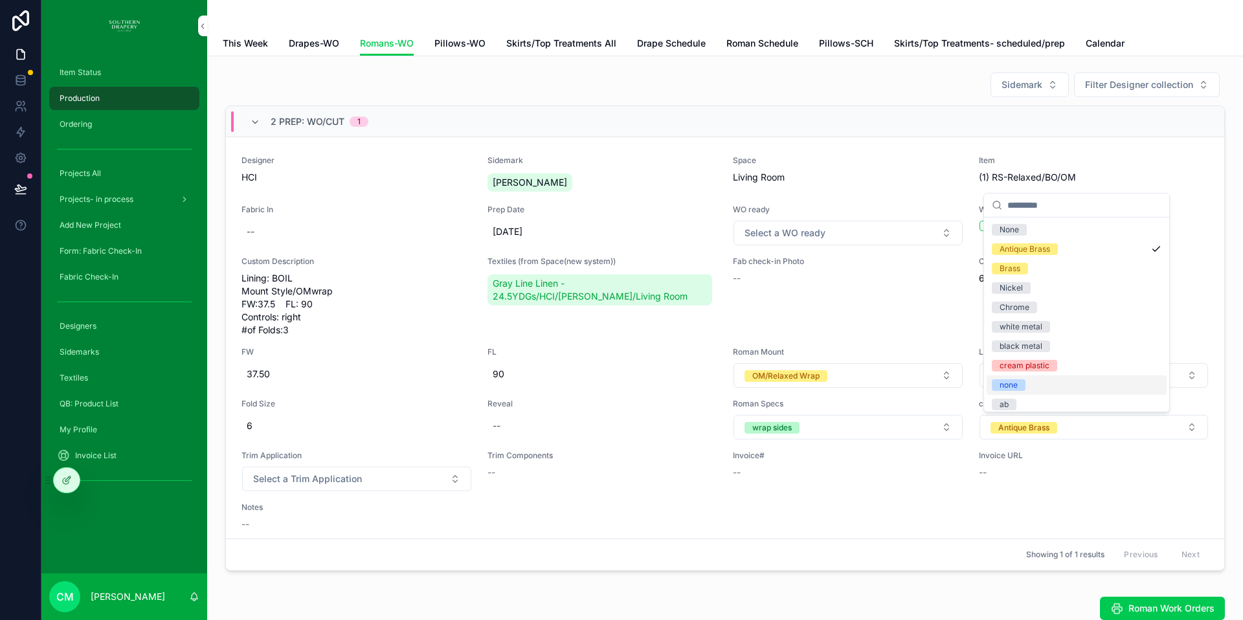
click at [1025, 388] on div "none" at bounding box center [1076, 384] width 180 height 19
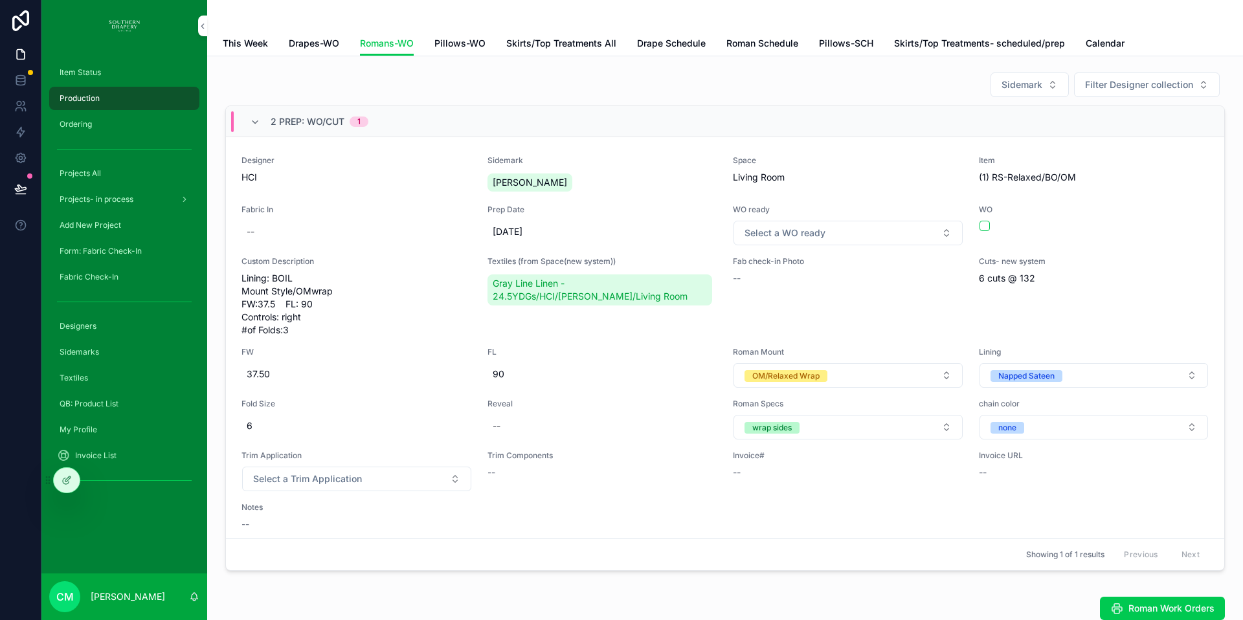
scroll to position [10, 0]
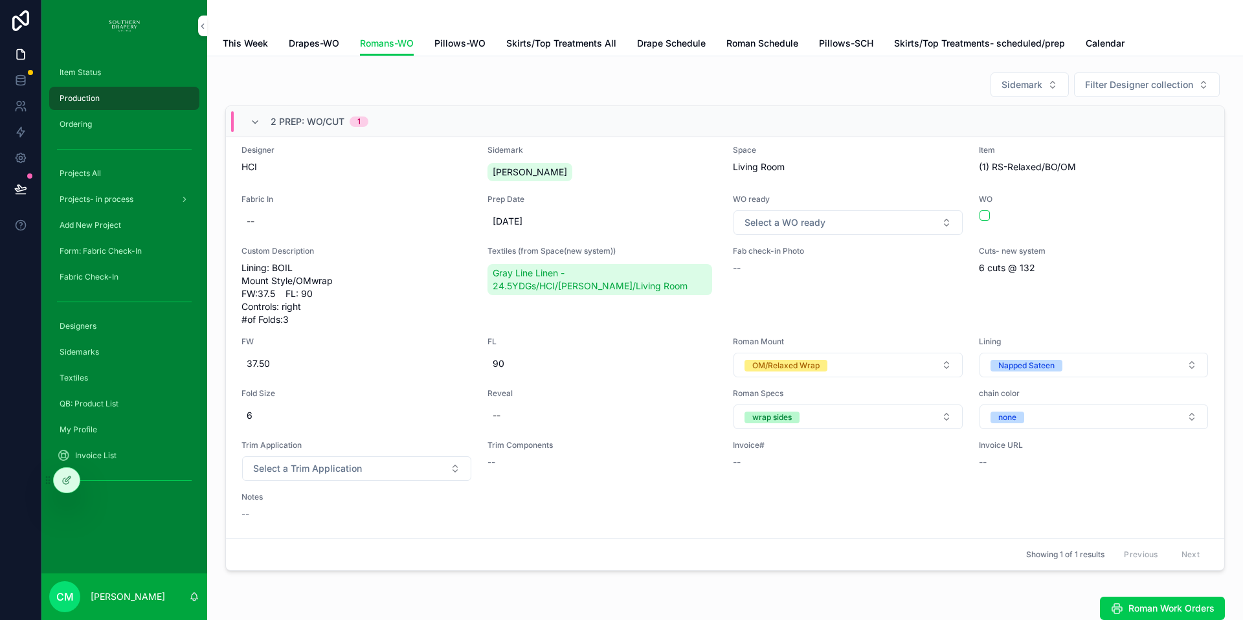
click at [366, 516] on div "--" at bounding box center [356, 513] width 230 height 13
click at [981, 469] on div "Invoice URL --" at bounding box center [1094, 460] width 230 height 41
click at [837, 227] on button "Select a WO ready" at bounding box center [847, 222] width 229 height 25
click at [781, 276] on span "YES" at bounding box center [766, 275] width 30 height 12
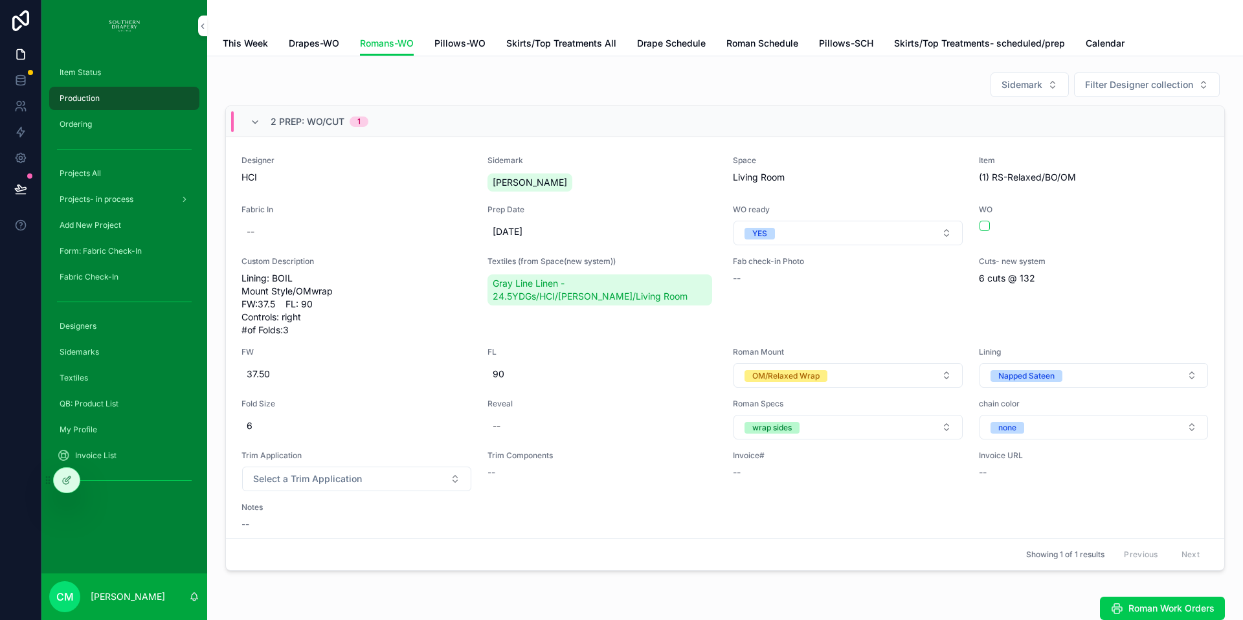
click at [1181, 606] on span "Roman Work Orders" at bounding box center [1171, 608] width 86 height 13
